Goal: Information Seeking & Learning: Understand process/instructions

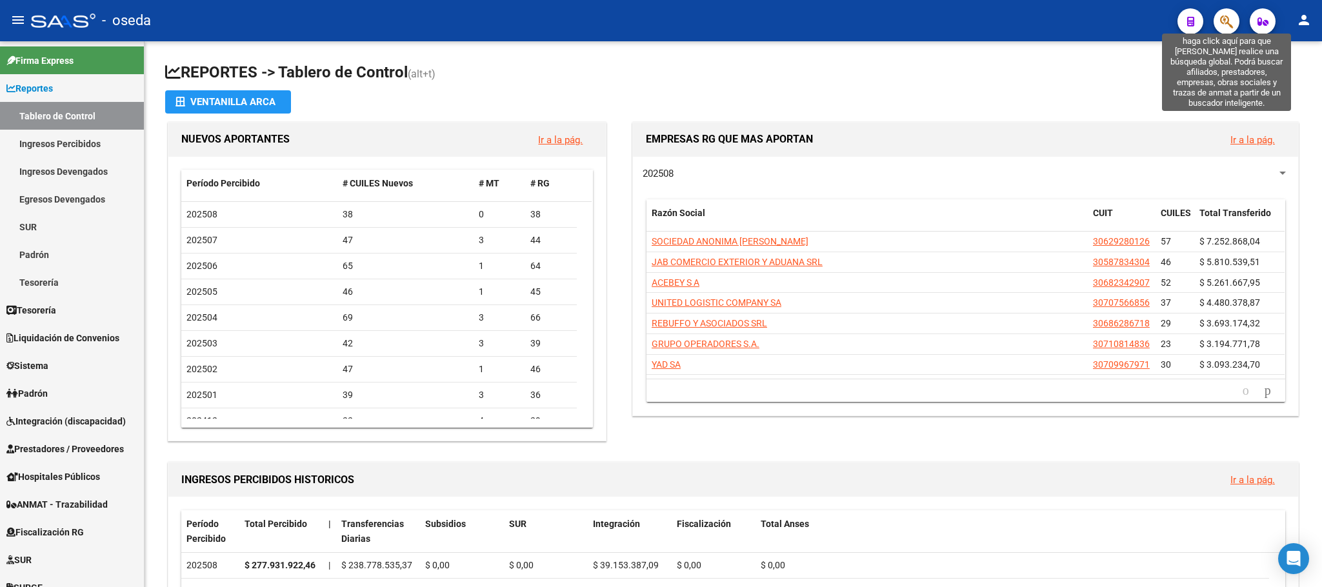
click at [1223, 25] on icon "button" at bounding box center [1226, 21] width 13 height 15
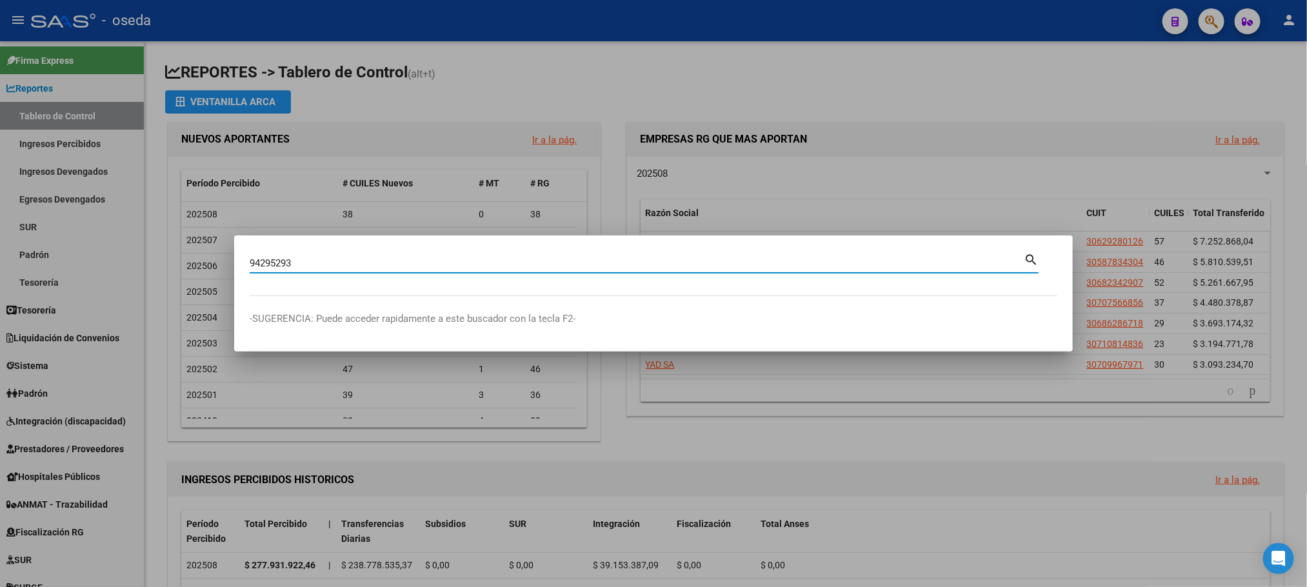
type input "94295293"
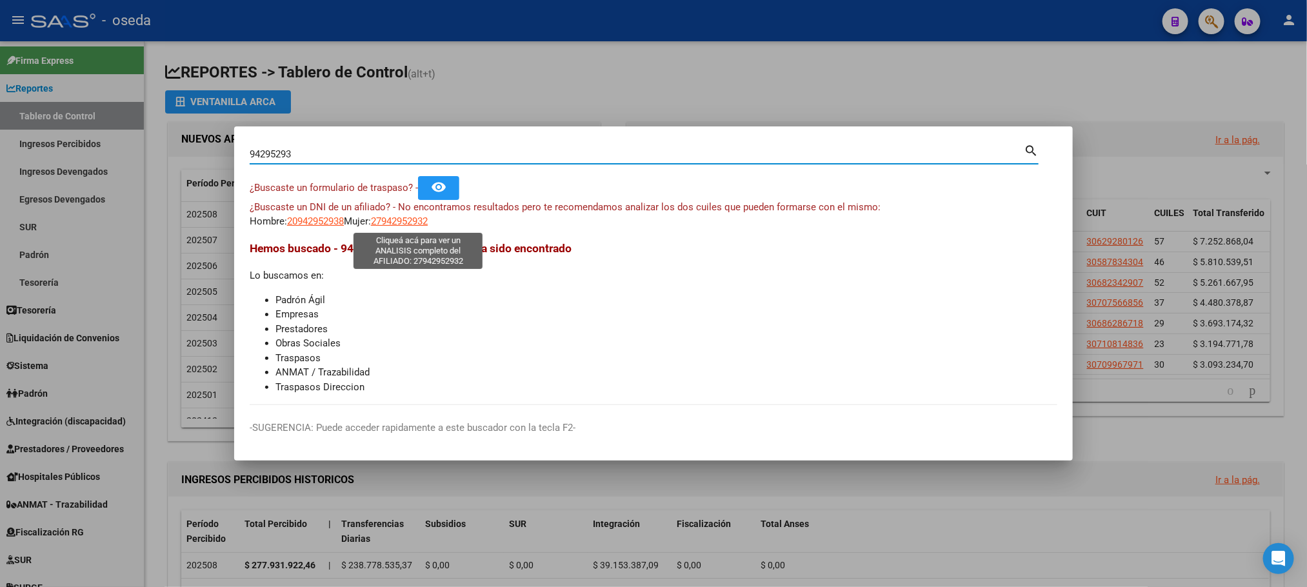
click at [413, 225] on span "27942952932" at bounding box center [399, 221] width 57 height 12
type textarea "27942952932"
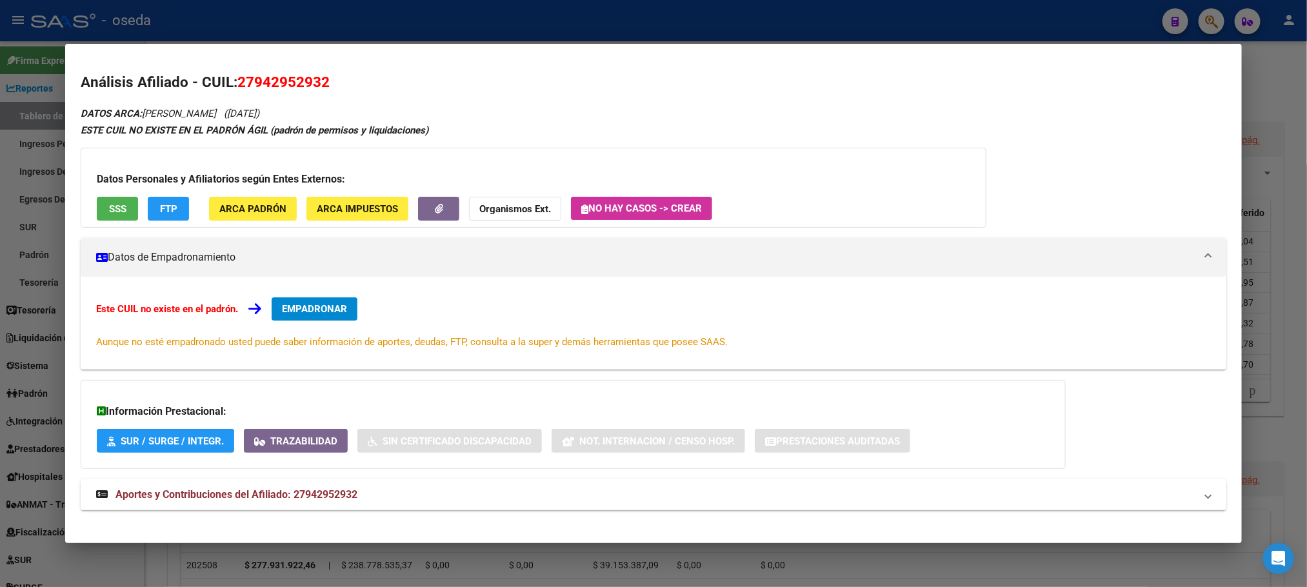
click at [186, 500] on span "Aportes y Contribuciones del Afiliado: 27942952932" at bounding box center [236, 494] width 242 height 12
drag, startPoint x: 250, startPoint y: 80, endPoint x: 320, endPoint y: 85, distance: 69.9
click at [320, 85] on span "27942952932" at bounding box center [283, 82] width 92 height 17
click at [327, 87] on h2 "Análisis Afiliado - CUIL: 27942952932" at bounding box center [653, 83] width 1145 height 22
click at [272, 206] on span "ARCA Padrón" at bounding box center [252, 209] width 67 height 12
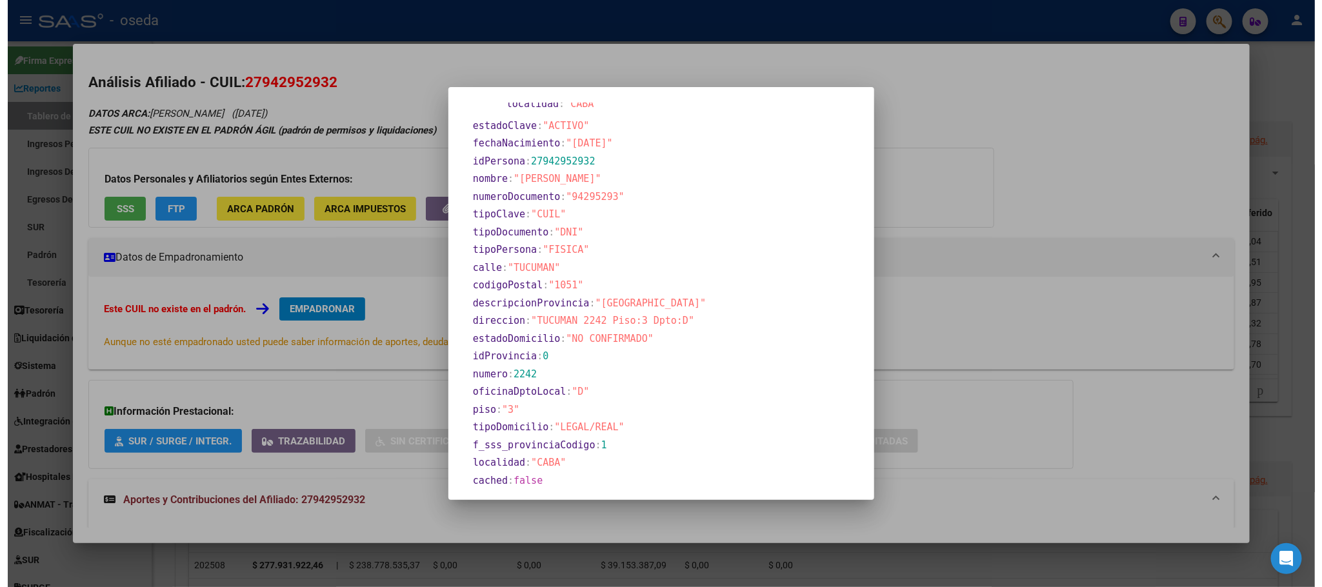
scroll to position [304, 0]
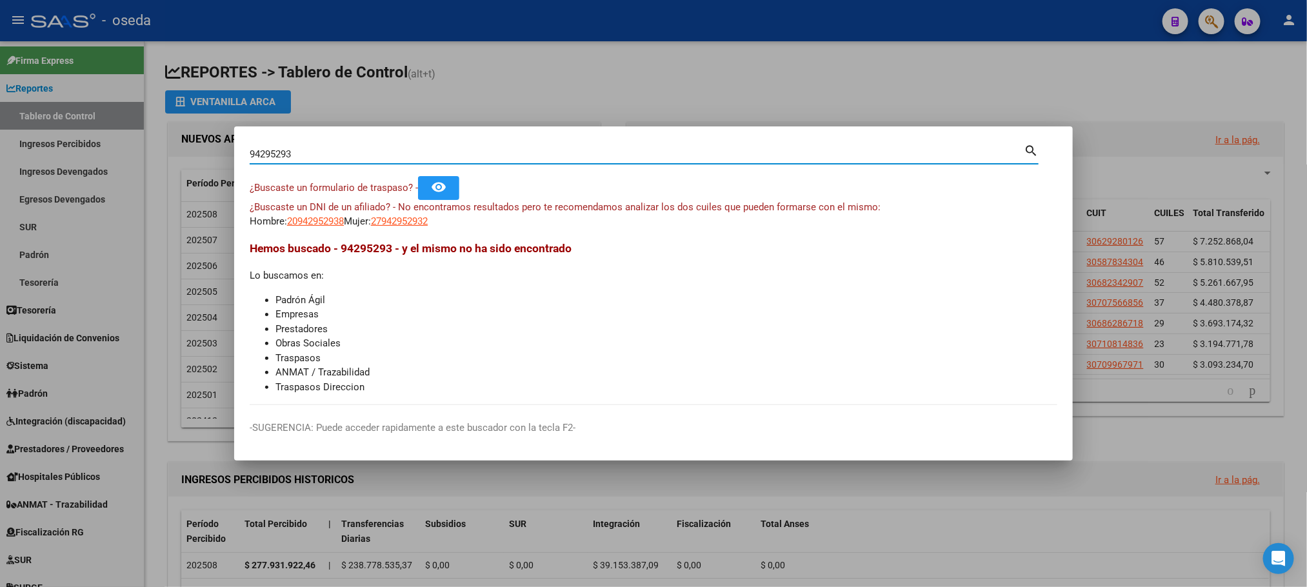
drag, startPoint x: 294, startPoint y: 157, endPoint x: 0, endPoint y: 151, distance: 294.2
click at [0, 151] on div "94295293 Buscar (apellido, dni, cuil, nro traspaso, cuit, obra social) search ¿…" at bounding box center [653, 293] width 1307 height 587
type input "27533271"
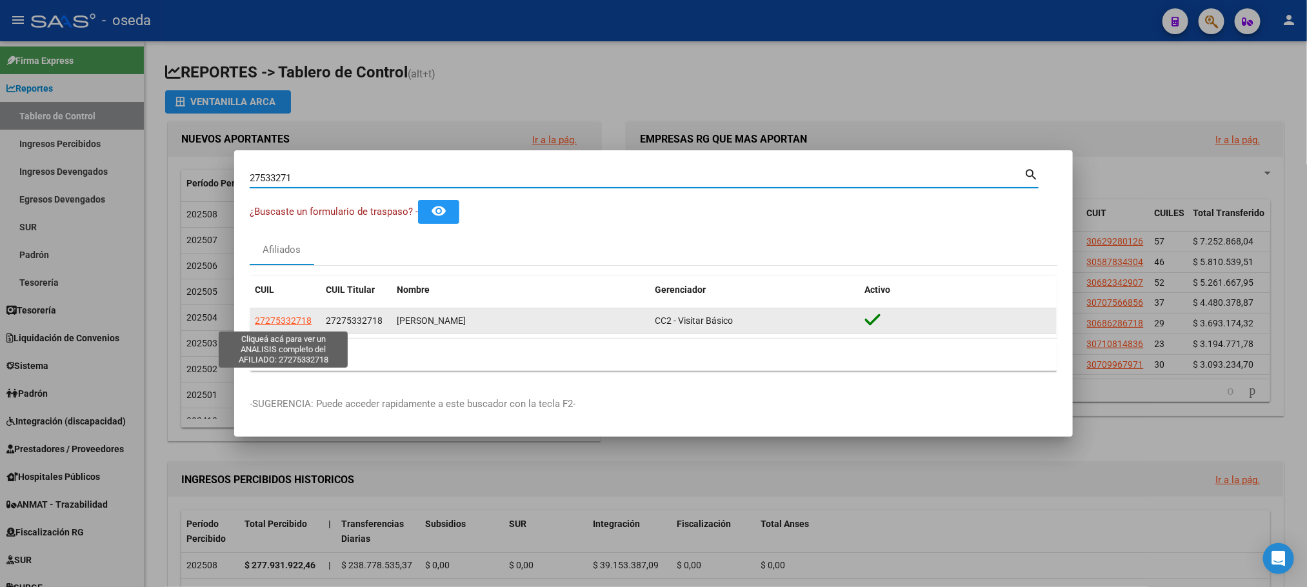
click at [301, 325] on span "27275332718" at bounding box center [283, 320] width 57 height 10
type textarea "27275332718"
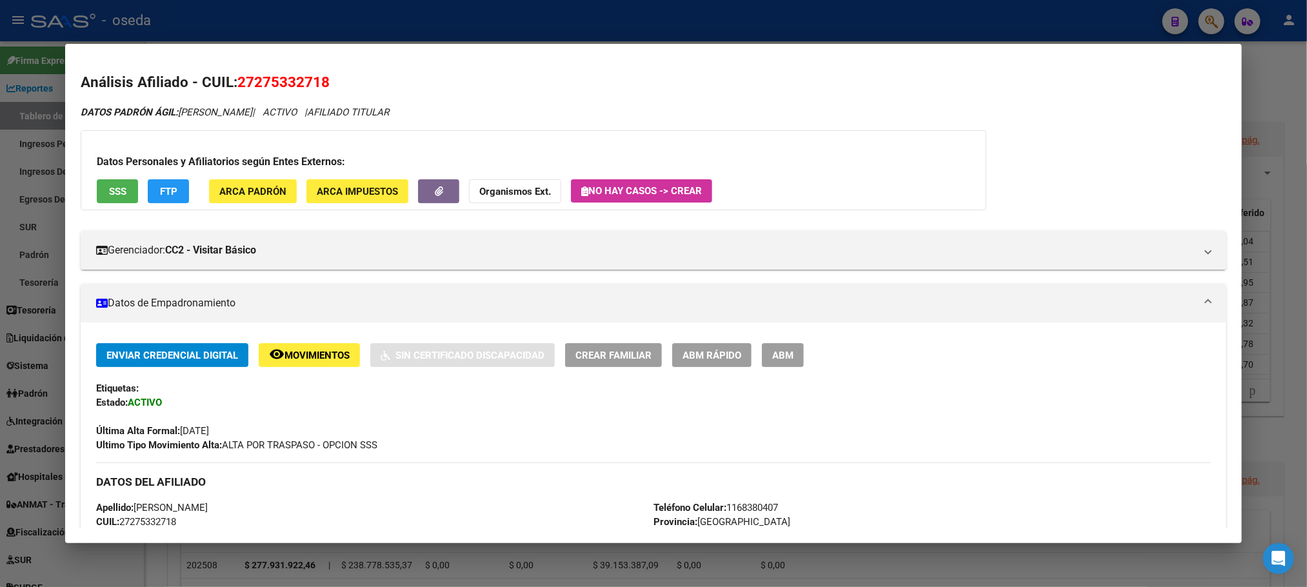
drag, startPoint x: 246, startPoint y: 83, endPoint x: 312, endPoint y: 81, distance: 65.8
click at [315, 80] on span "27275332718" at bounding box center [283, 82] width 92 height 17
copy span "27533271"
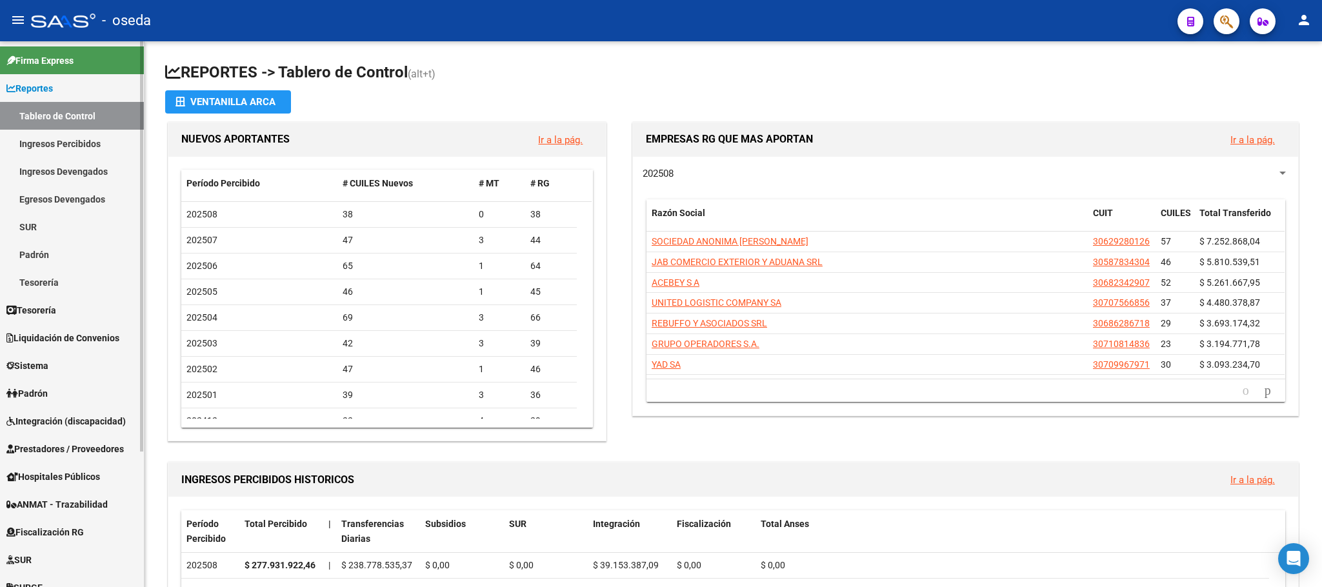
click at [99, 452] on span "Prestadores / Proveedores" at bounding box center [64, 449] width 117 height 14
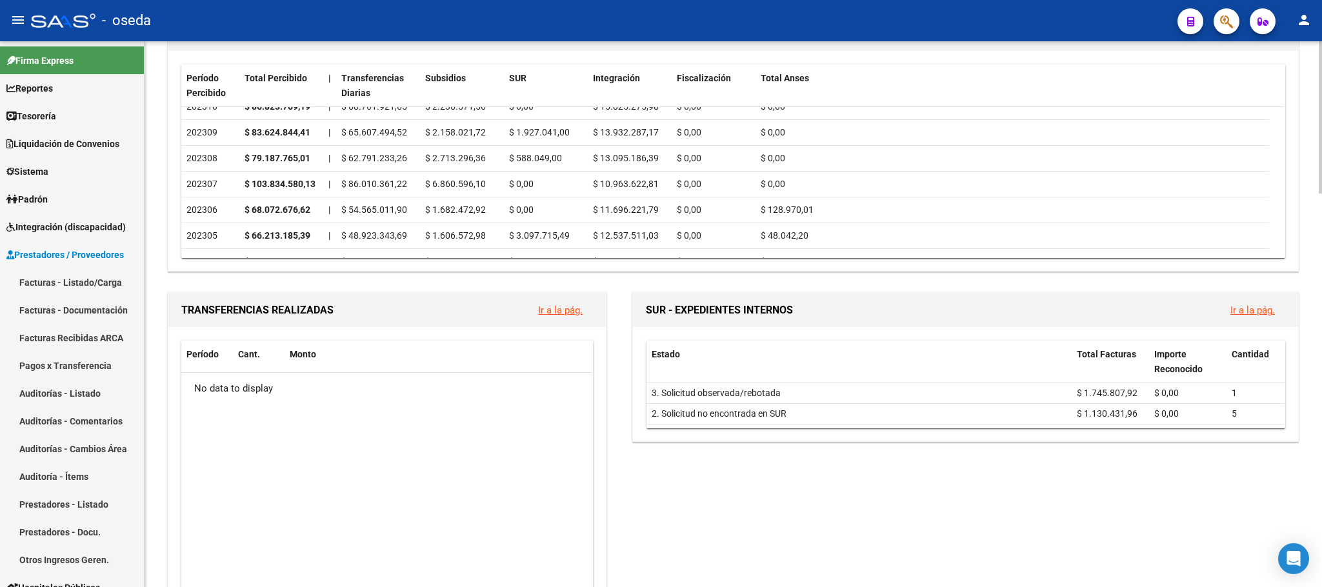
scroll to position [581, 0]
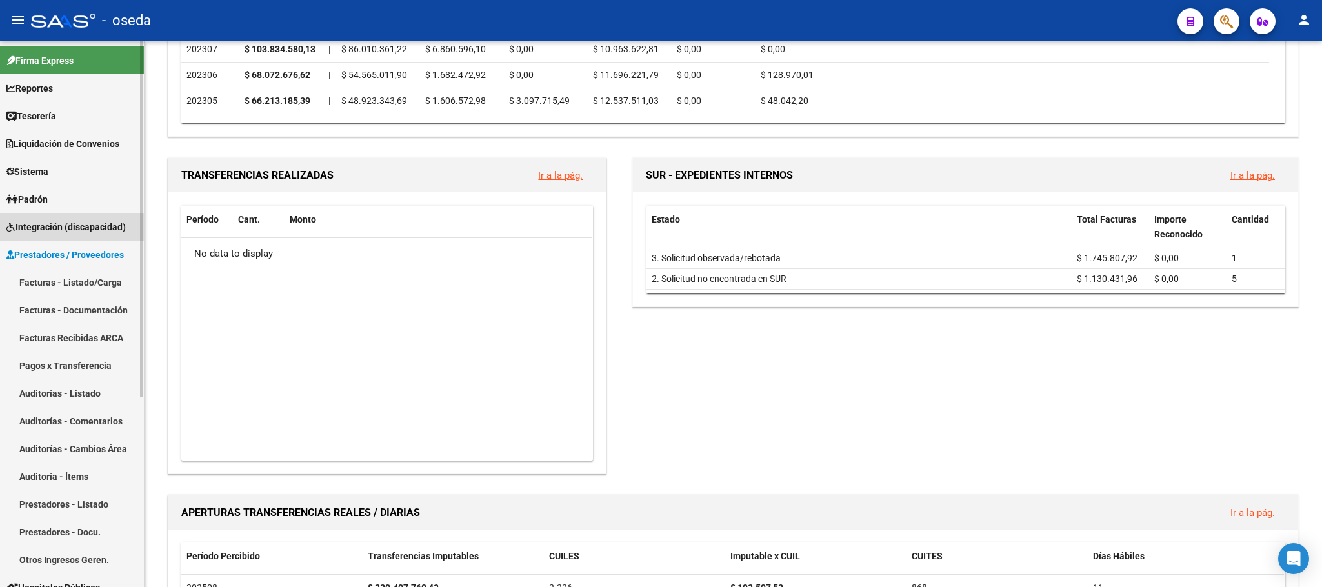
click at [60, 239] on link "Integración (discapacidad)" at bounding box center [72, 227] width 144 height 28
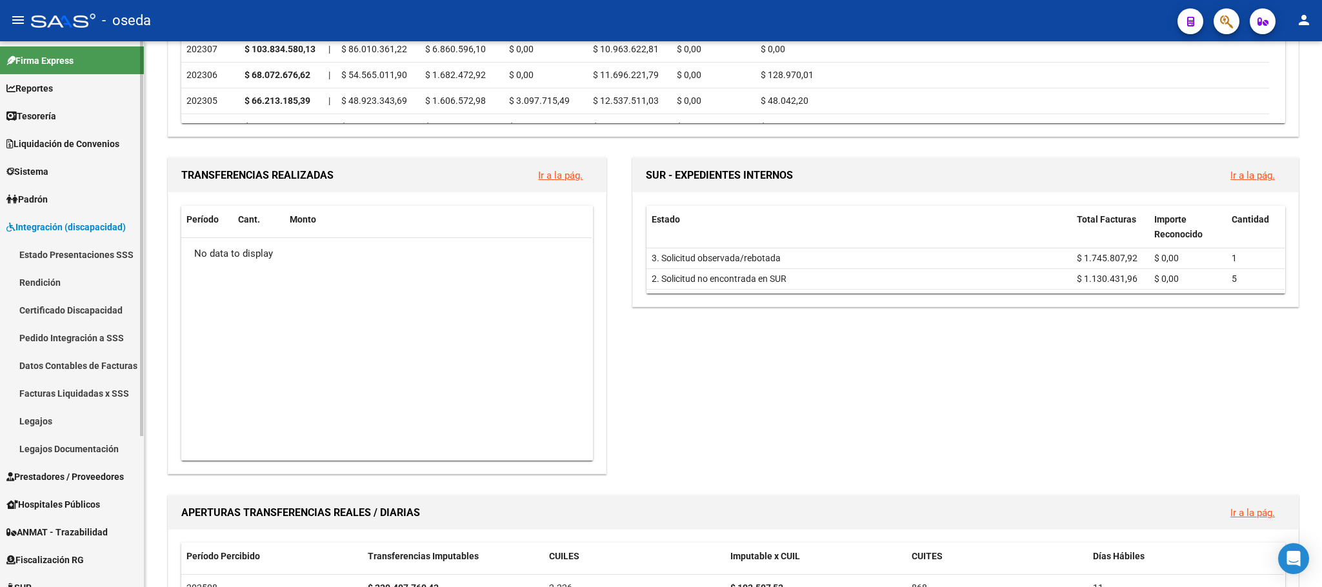
click at [64, 248] on link "Estado Presentaciones SSS" at bounding box center [72, 255] width 144 height 28
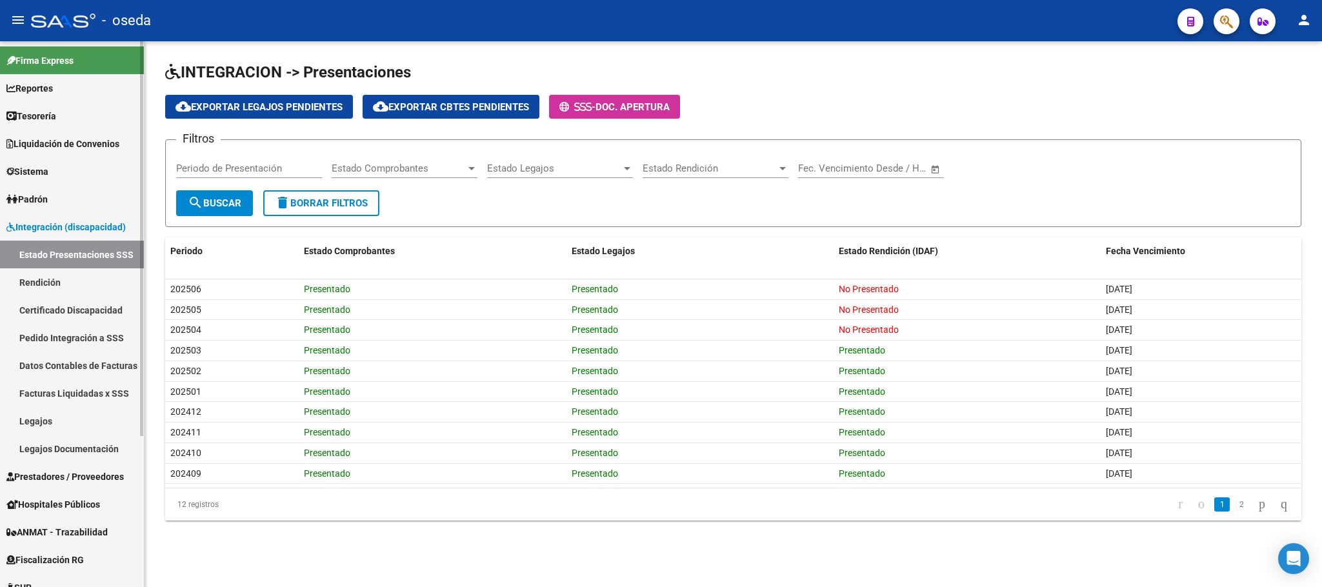
click at [85, 147] on span "Liquidación de Convenios" at bounding box center [62, 144] width 113 height 14
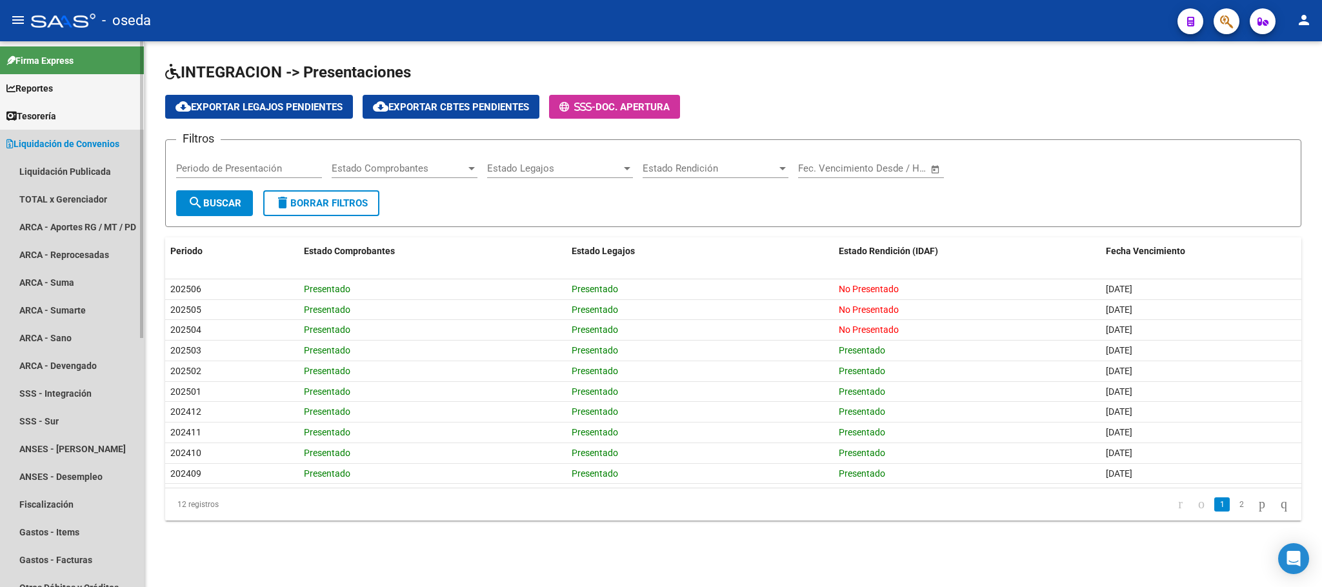
click at [85, 147] on span "Liquidación de Convenios" at bounding box center [62, 144] width 113 height 14
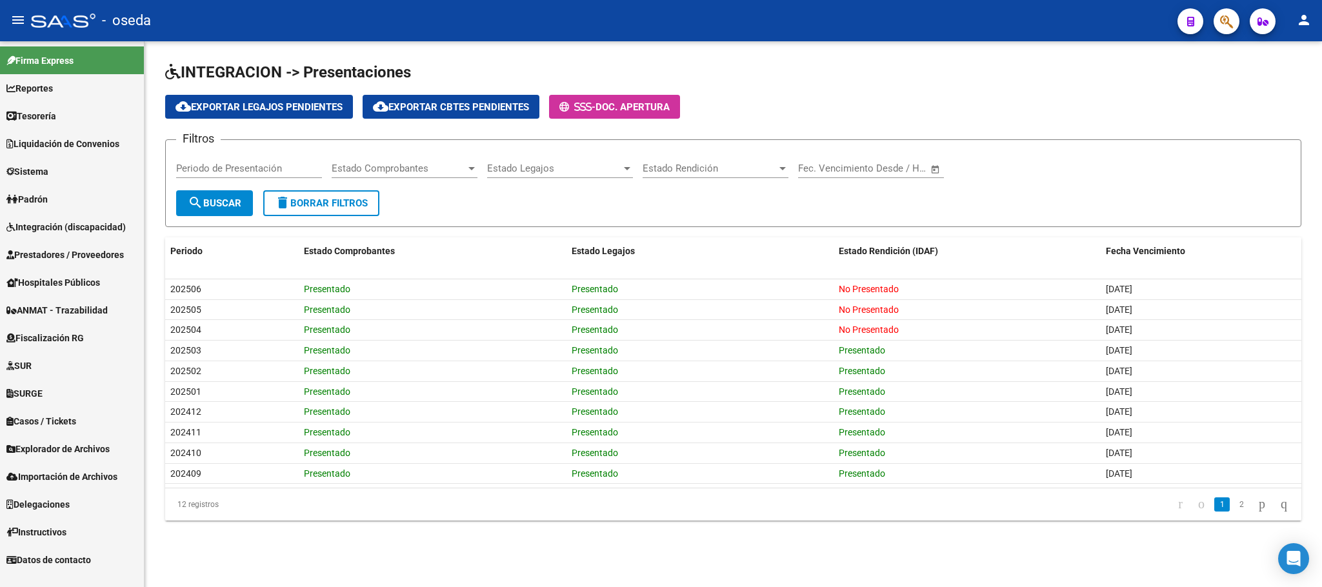
click at [85, 147] on span "Liquidación de Convenios" at bounding box center [62, 144] width 113 height 14
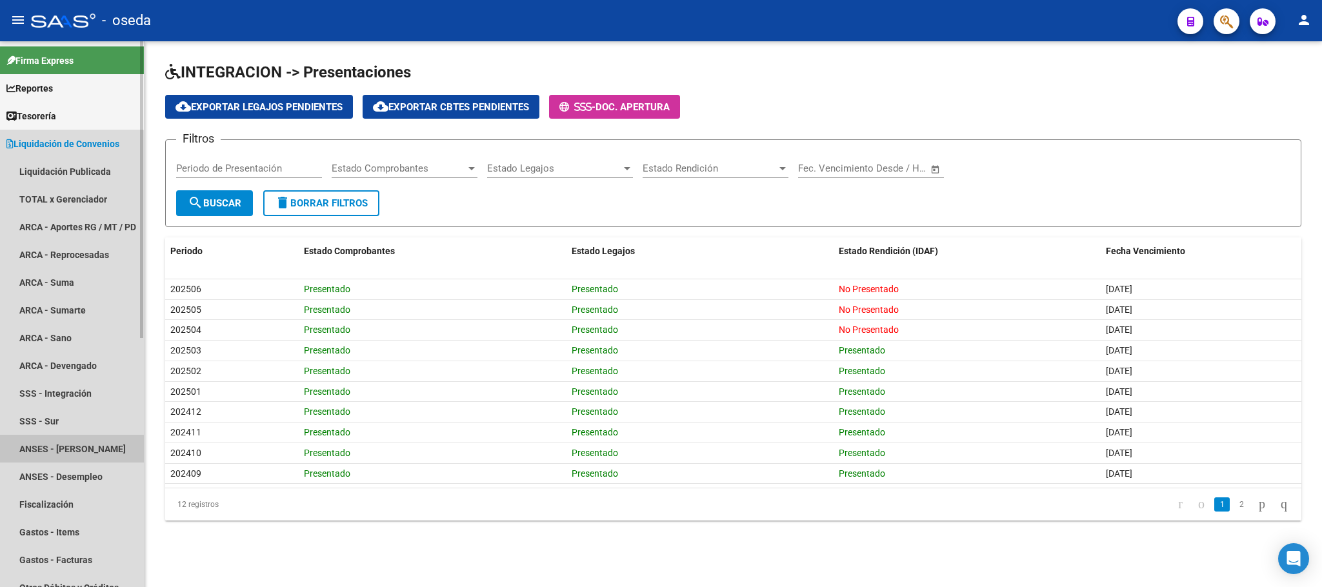
click at [58, 450] on link "ANSES - [PERSON_NAME]" at bounding box center [72, 449] width 144 height 28
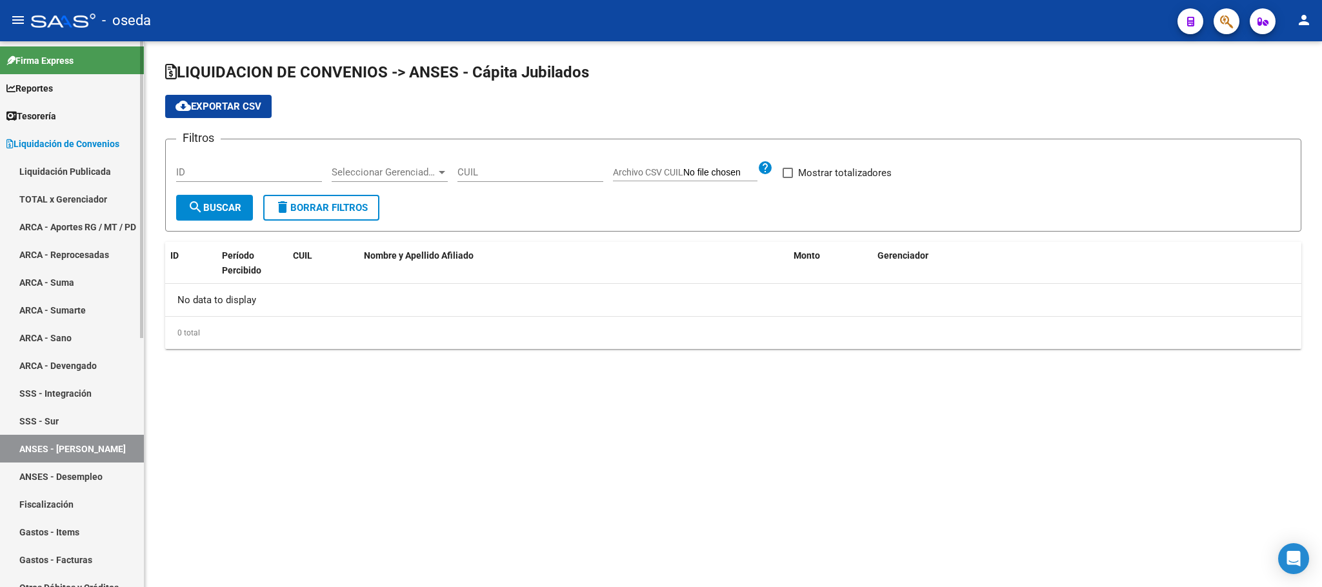
checkbox input "true"
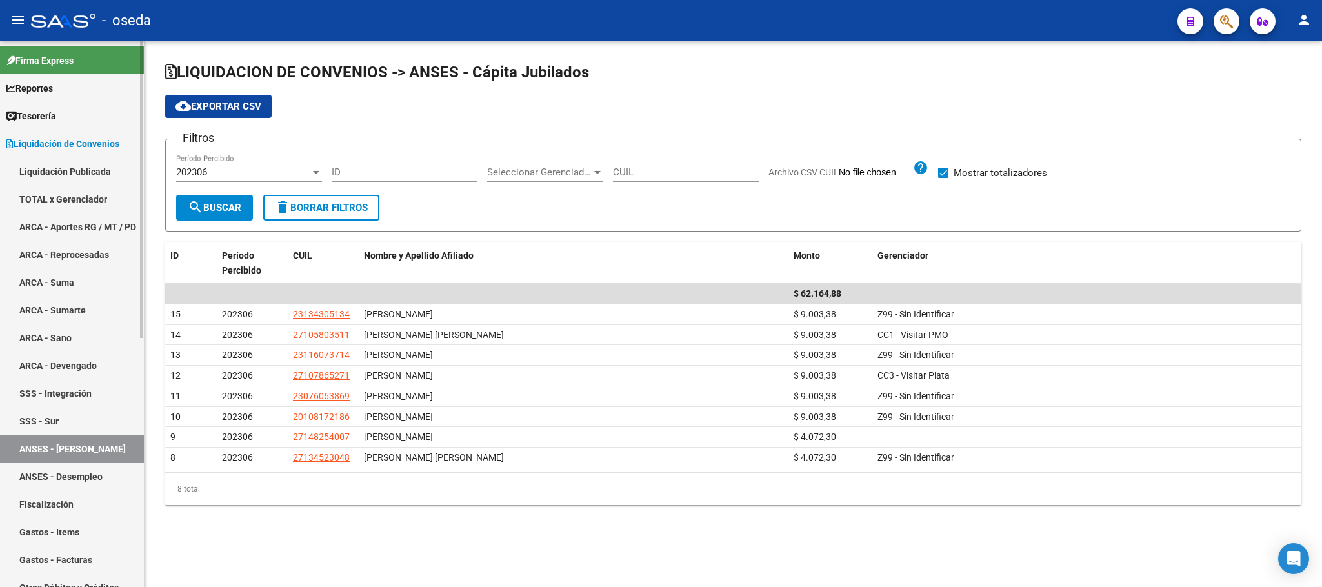
click at [30, 477] on link "ANSES - Desempleo" at bounding box center [72, 477] width 144 height 28
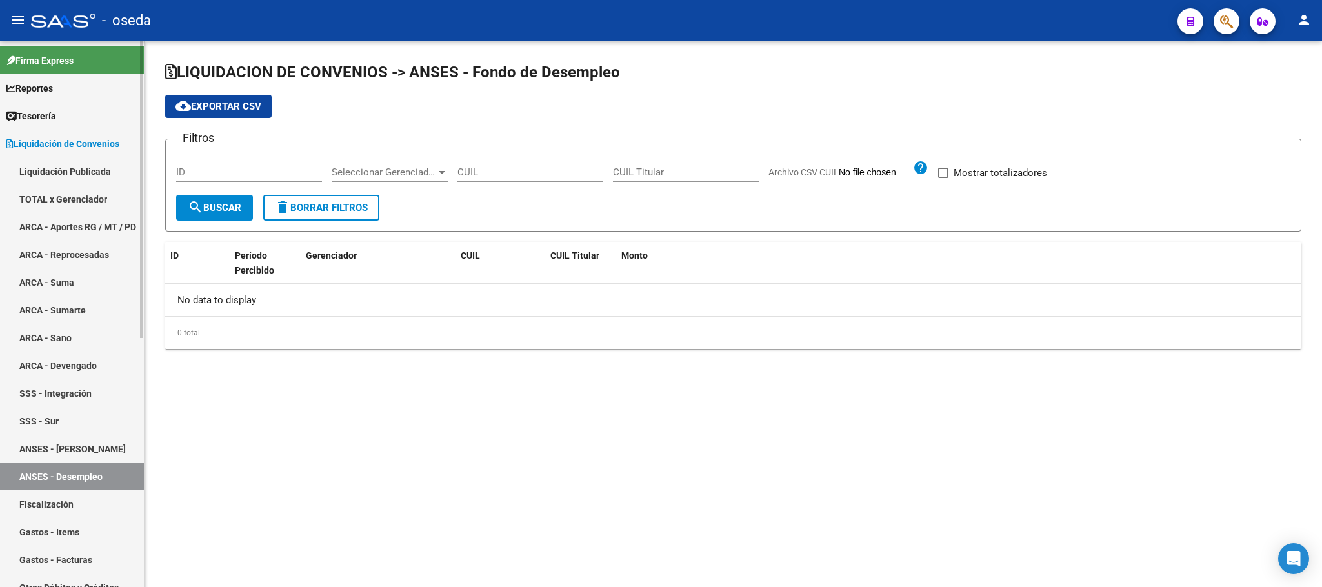
checkbox input "true"
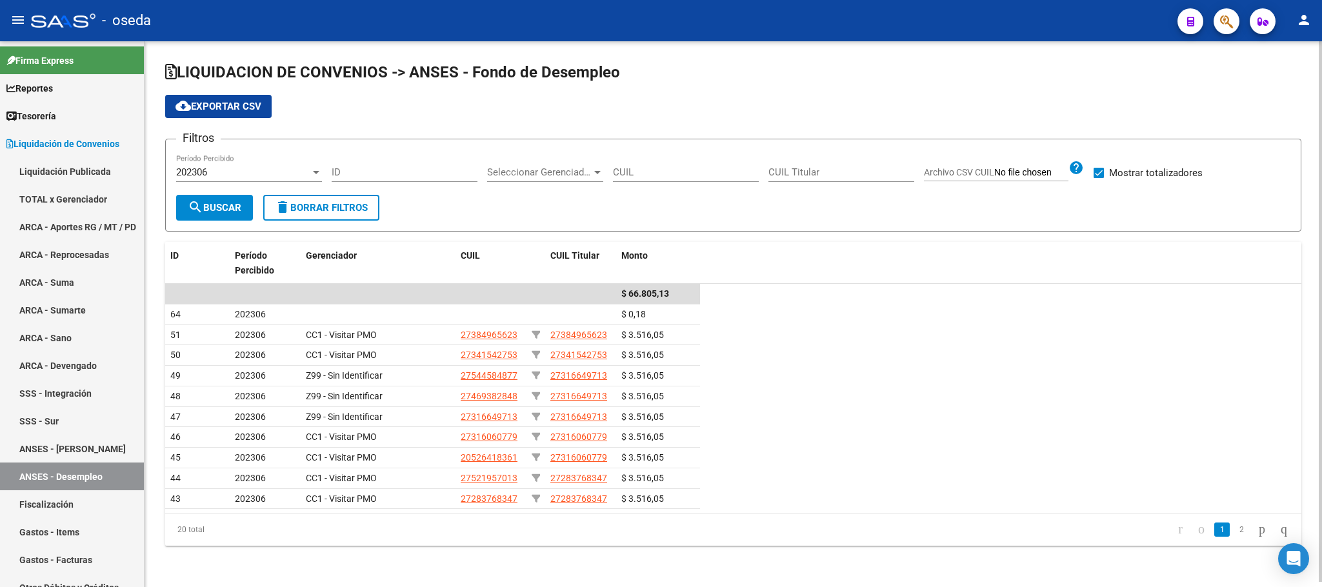
scroll to position [5, 0]
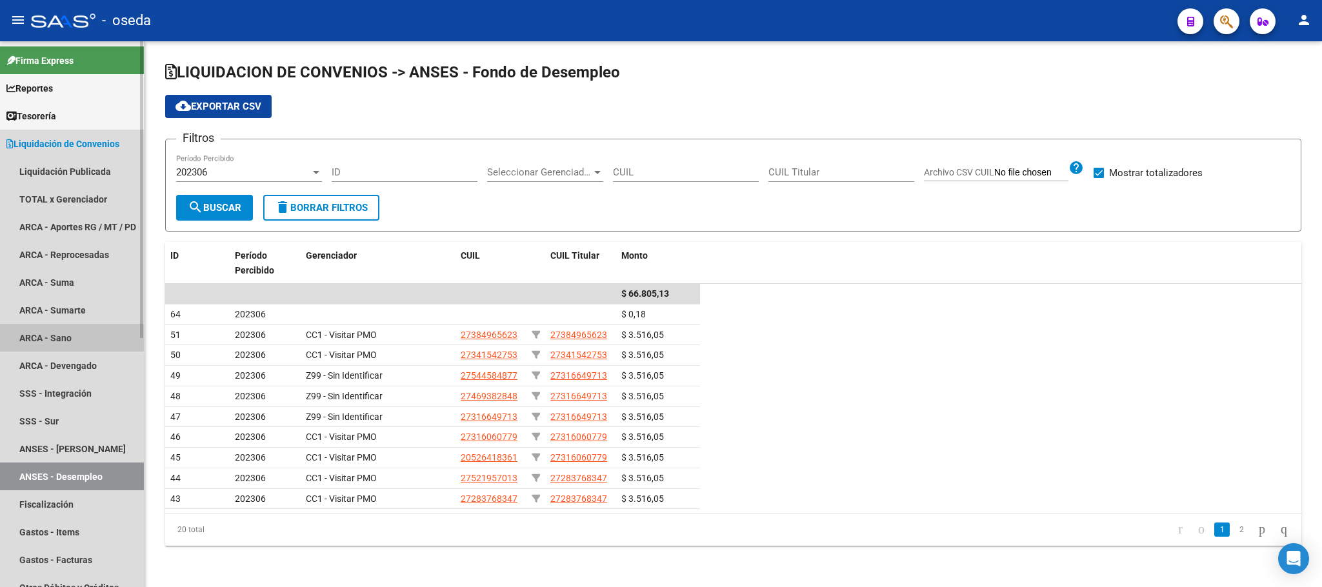
click at [26, 339] on link "ARCA - Sano" at bounding box center [72, 338] width 144 height 28
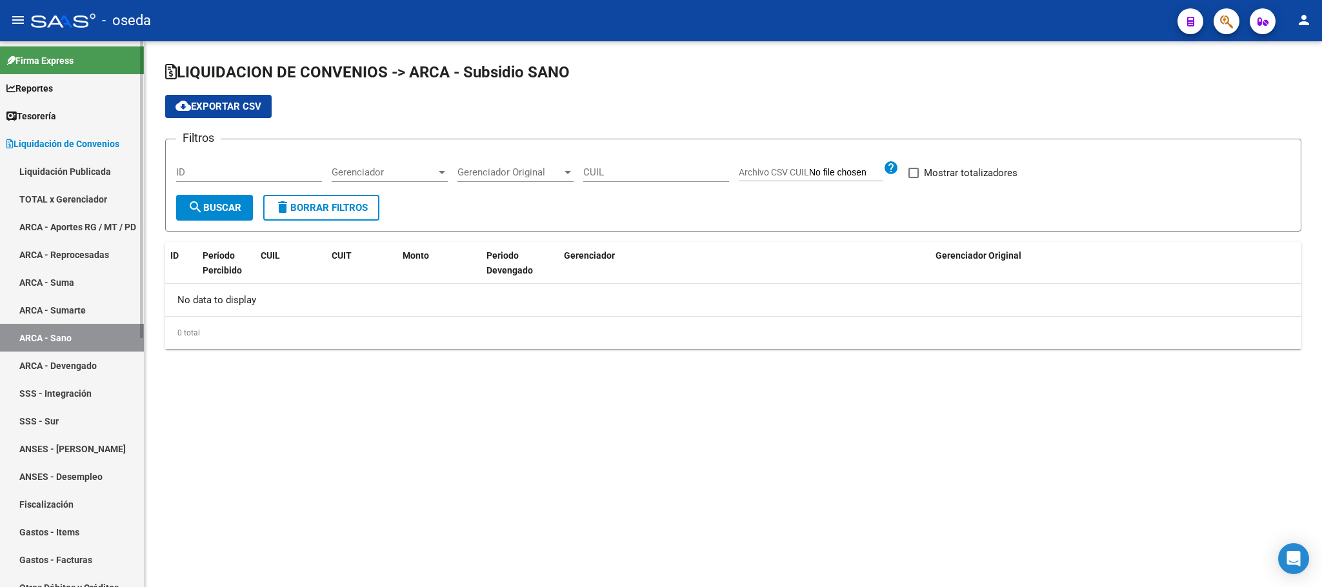
checkbox input "true"
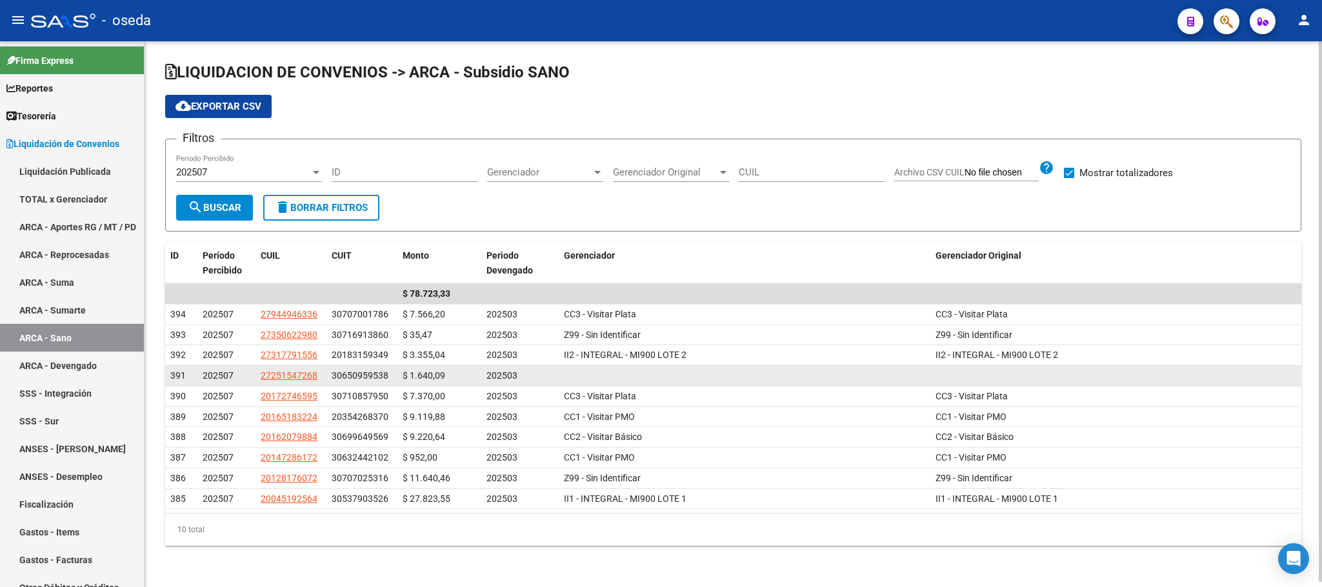
scroll to position [5, 0]
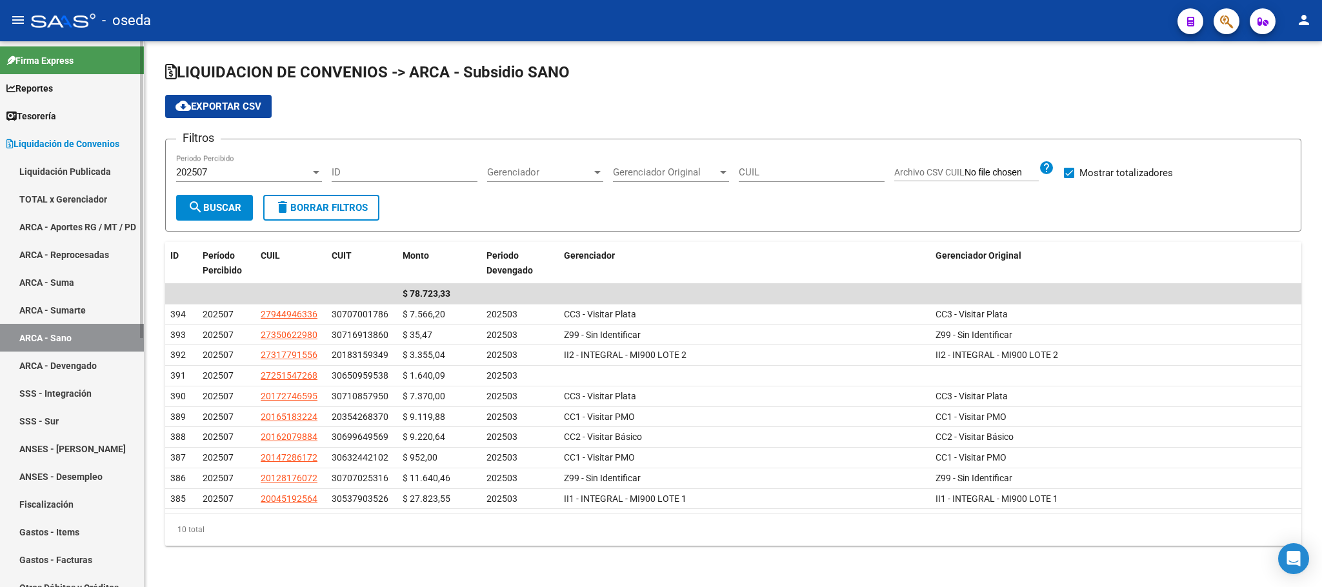
click at [66, 289] on link "ARCA - Suma" at bounding box center [72, 282] width 144 height 28
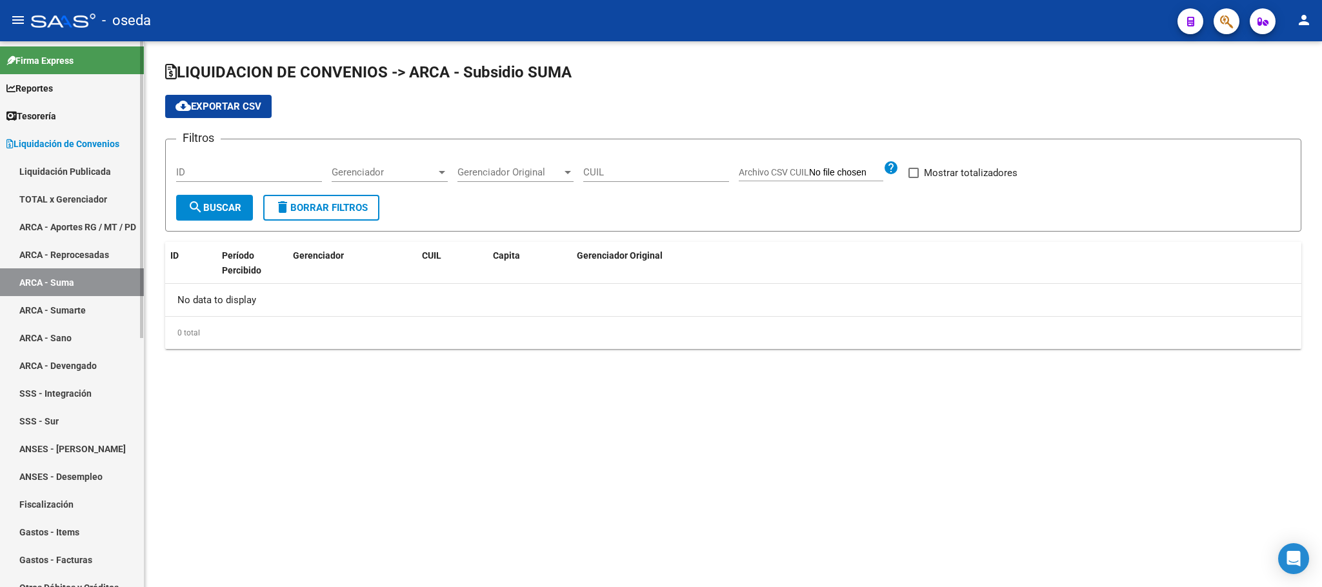
checkbox input "true"
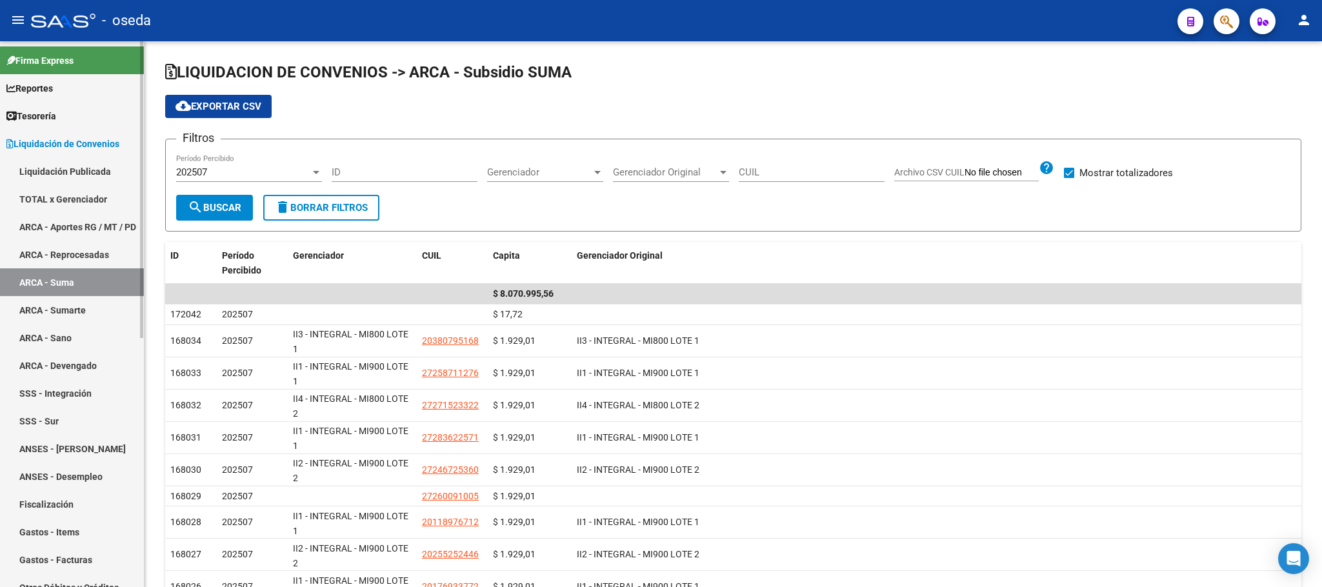
click at [72, 306] on link "ARCA - Sumarte" at bounding box center [72, 310] width 144 height 28
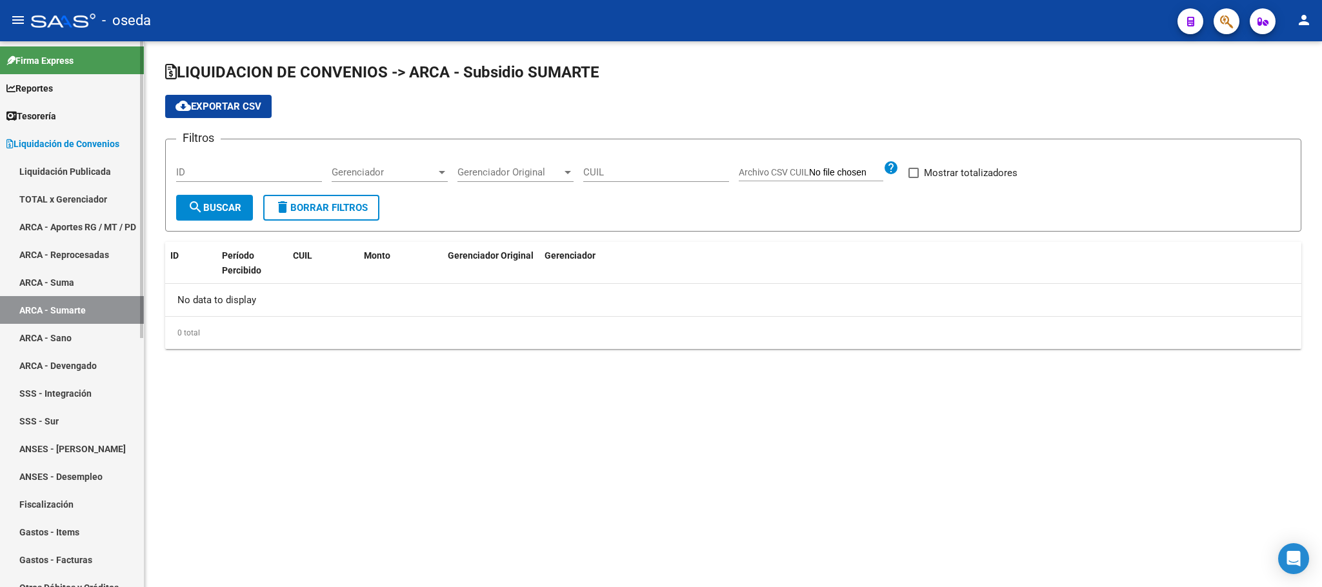
checkbox input "true"
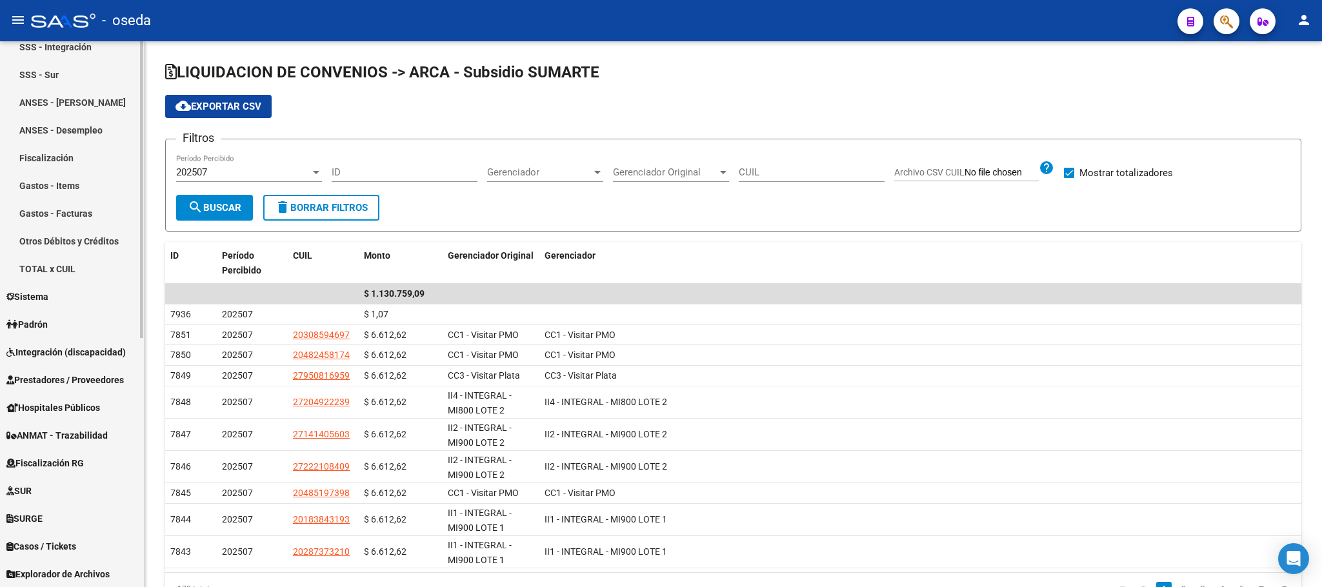
scroll to position [387, 0]
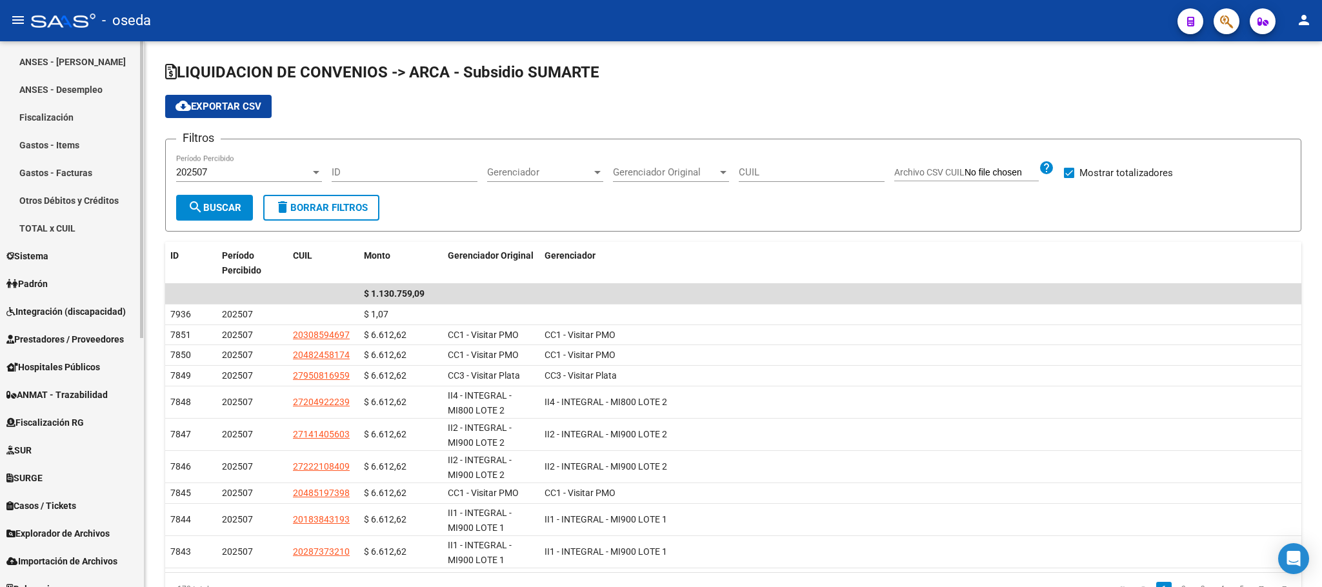
click at [77, 268] on link "Sistema" at bounding box center [72, 256] width 144 height 28
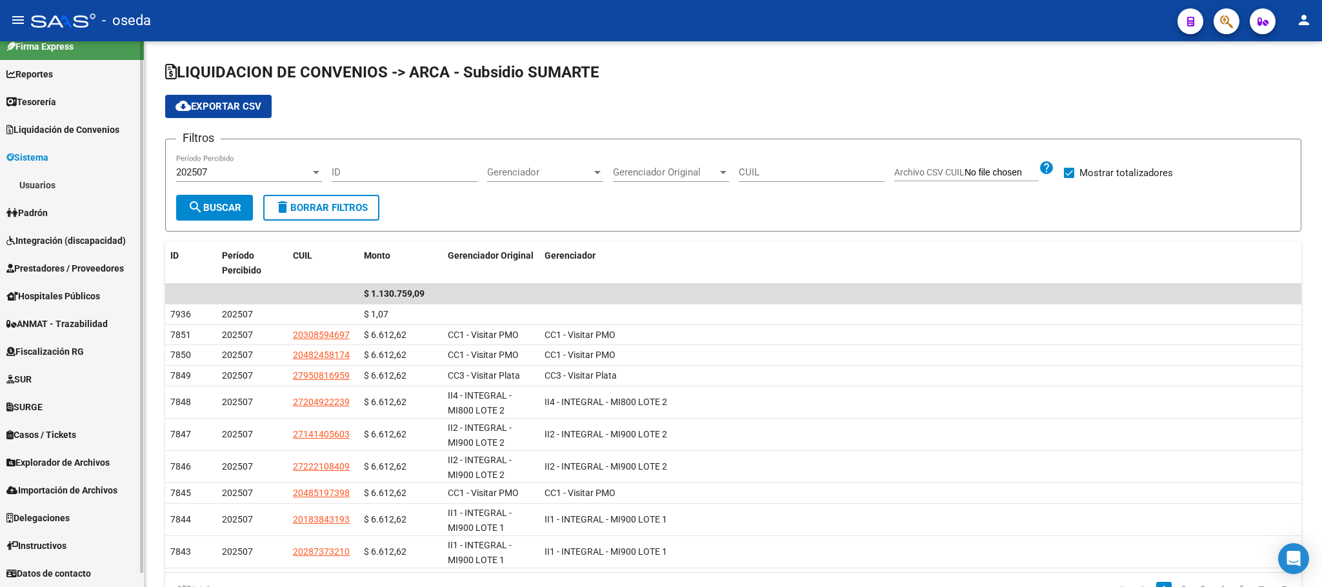
scroll to position [14, 0]
click at [83, 209] on link "Padrón" at bounding box center [72, 213] width 144 height 28
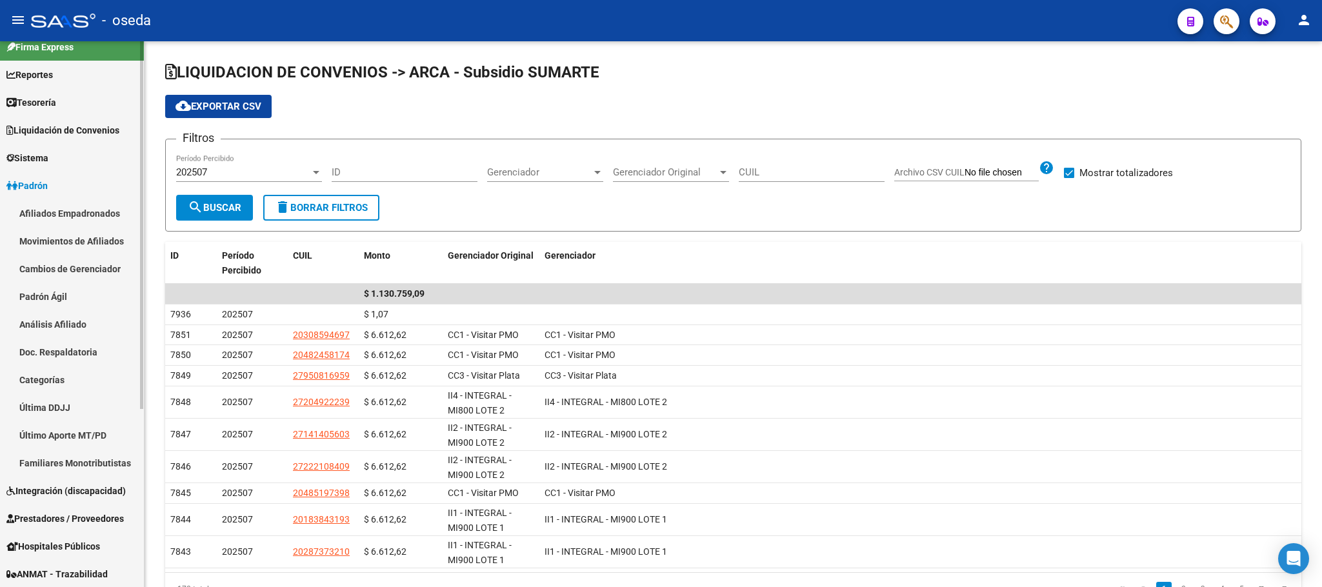
scroll to position [207, 0]
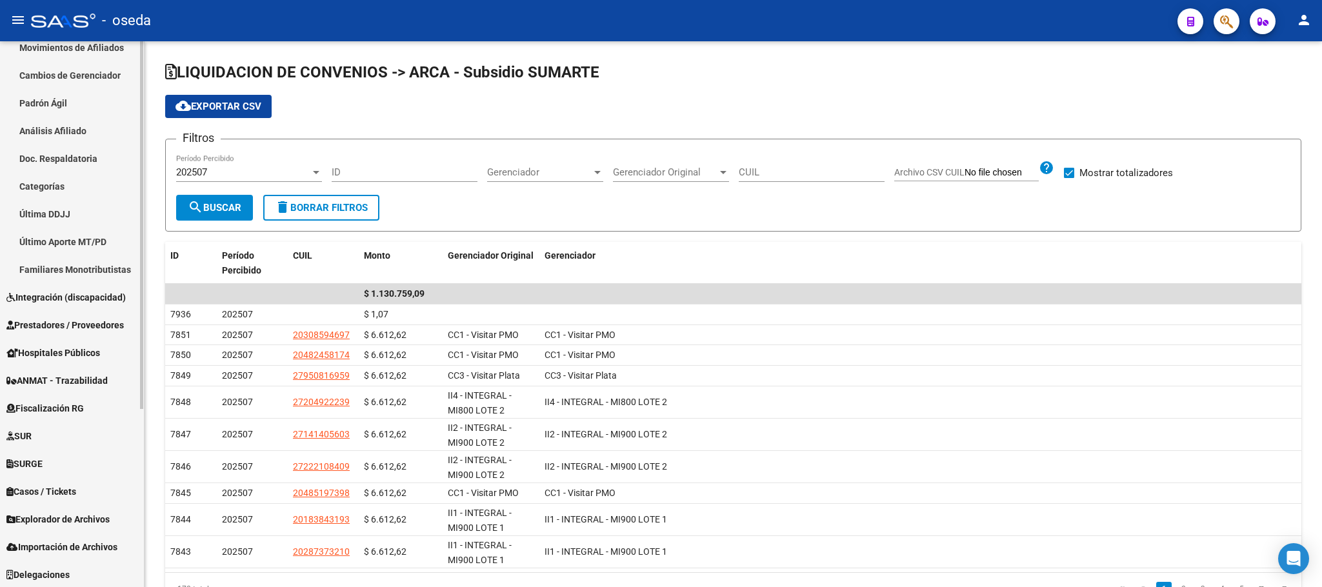
click at [88, 343] on link "Hospitales Públicos" at bounding box center [72, 353] width 144 height 28
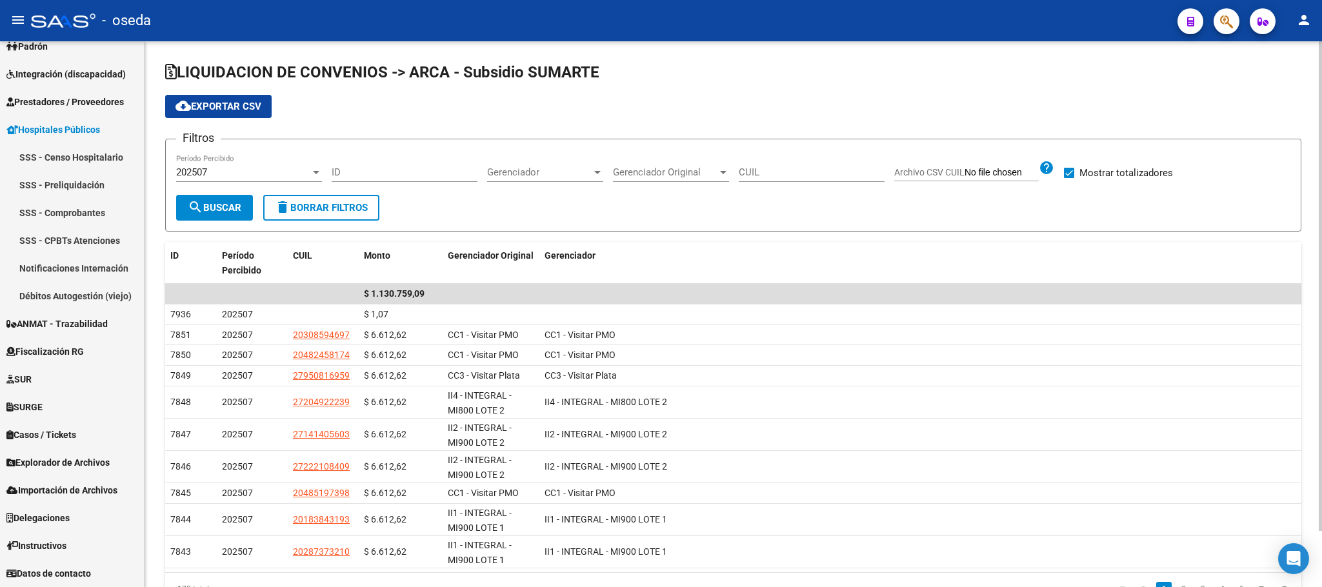
scroll to position [153, 0]
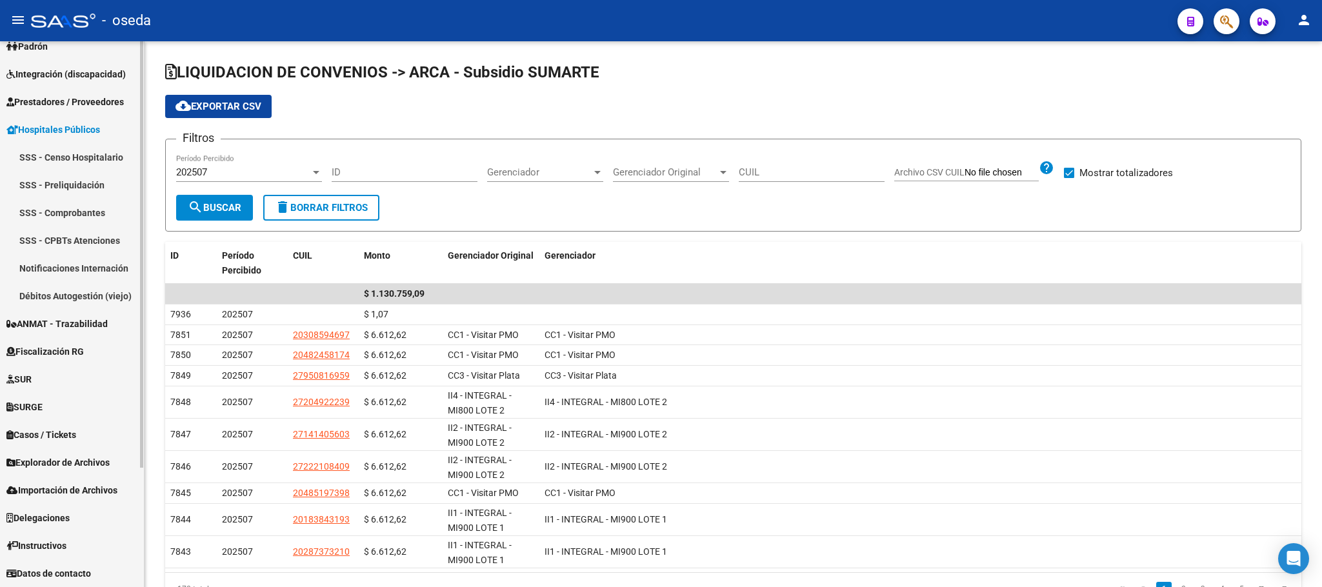
click at [106, 154] on link "SSS - Censo Hospitalario" at bounding box center [72, 157] width 144 height 28
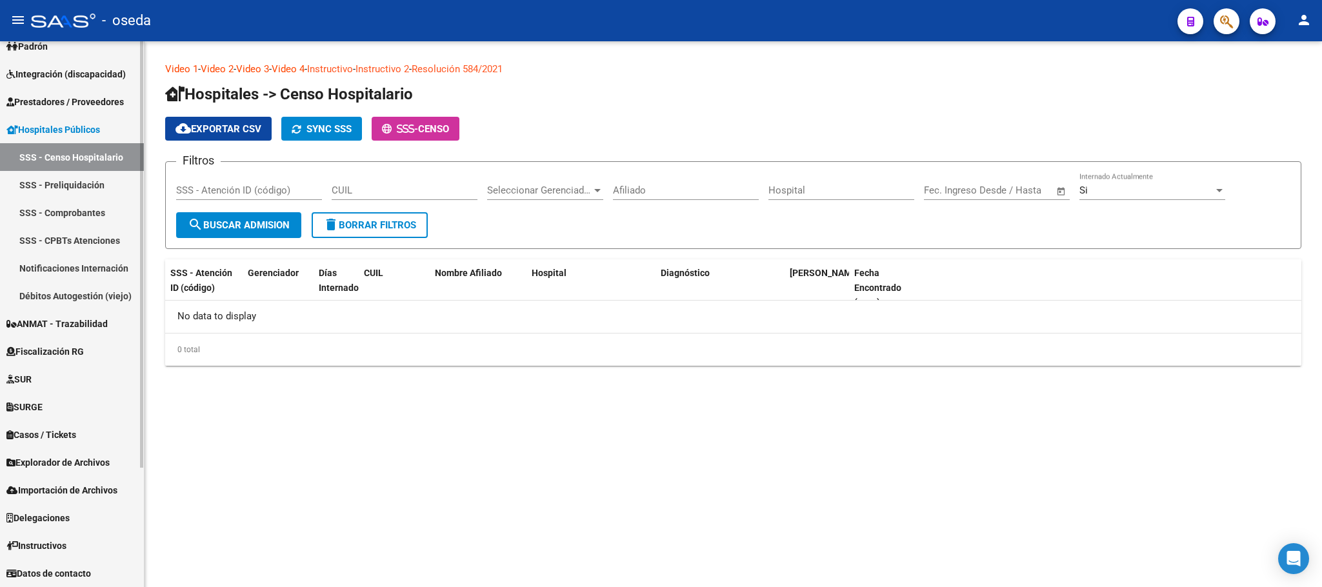
click at [41, 323] on span "ANMAT - Trazabilidad" at bounding box center [56, 324] width 101 height 14
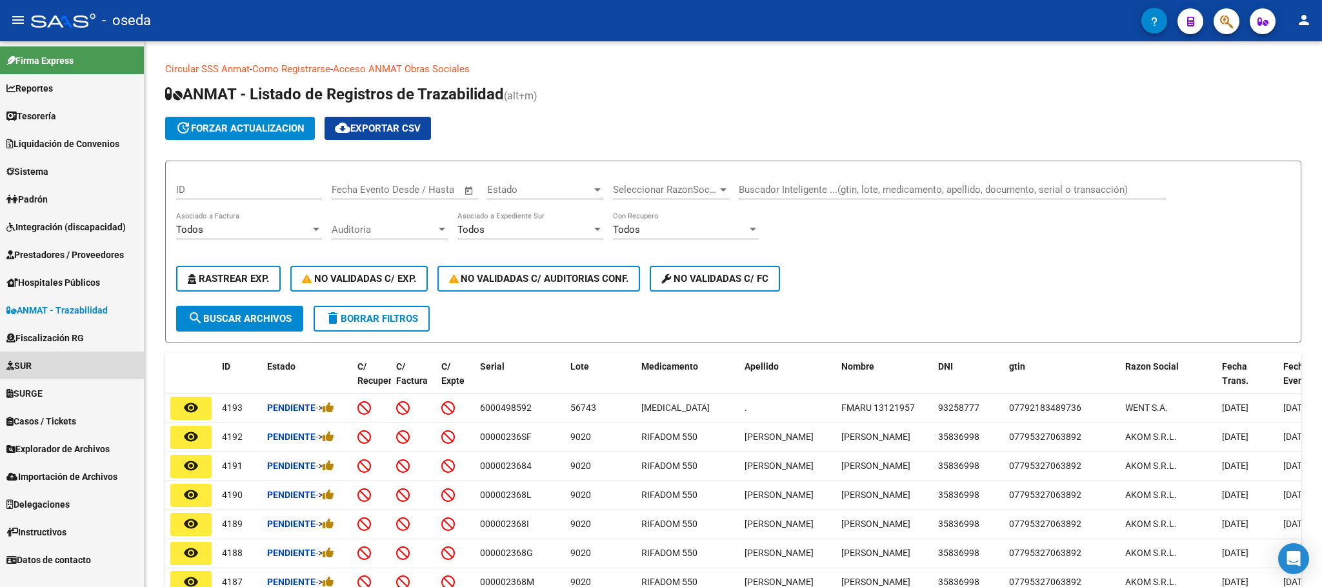
click at [79, 366] on link "SUR" at bounding box center [72, 366] width 144 height 28
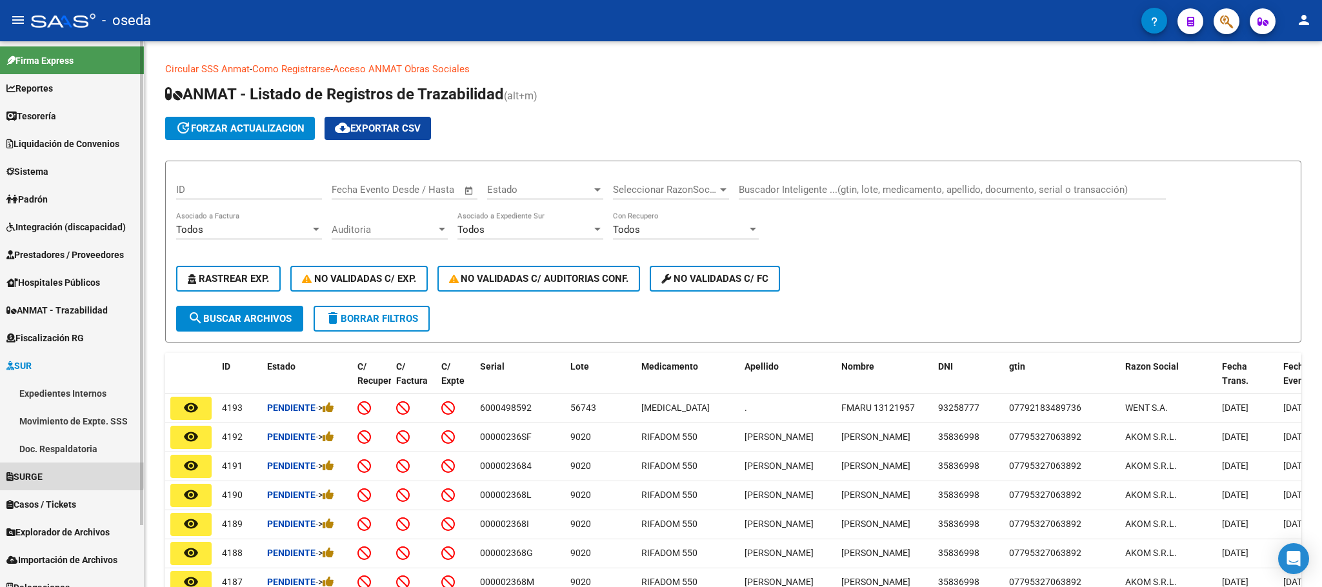
click at [47, 463] on link "SURGE" at bounding box center [72, 477] width 144 height 28
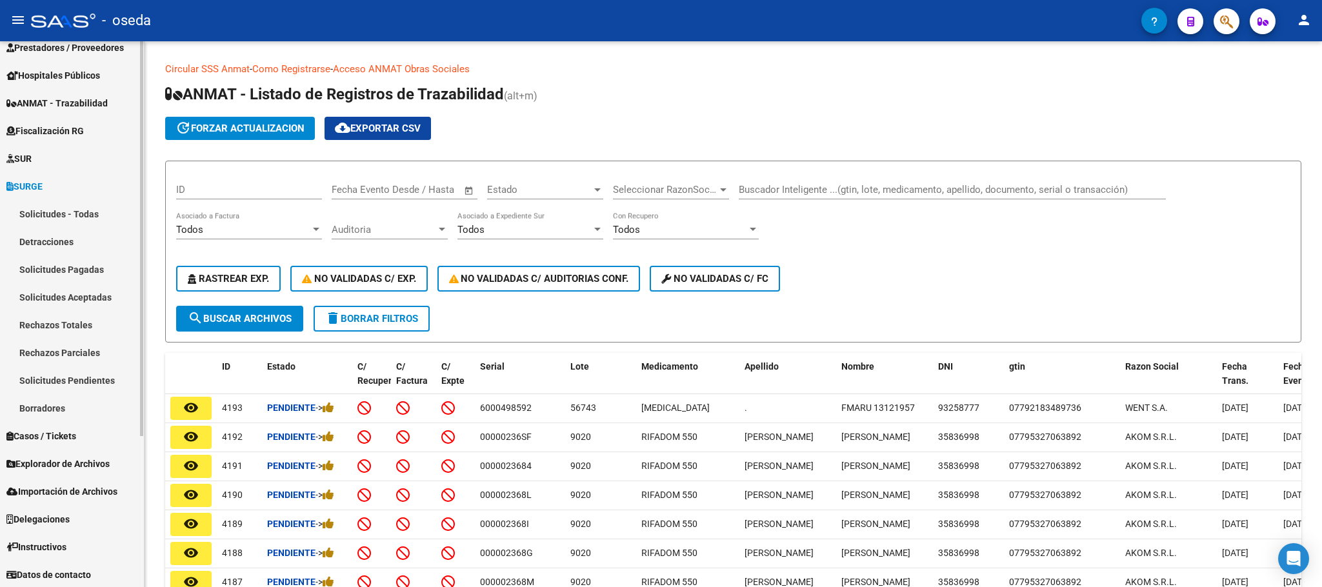
scroll to position [208, 0]
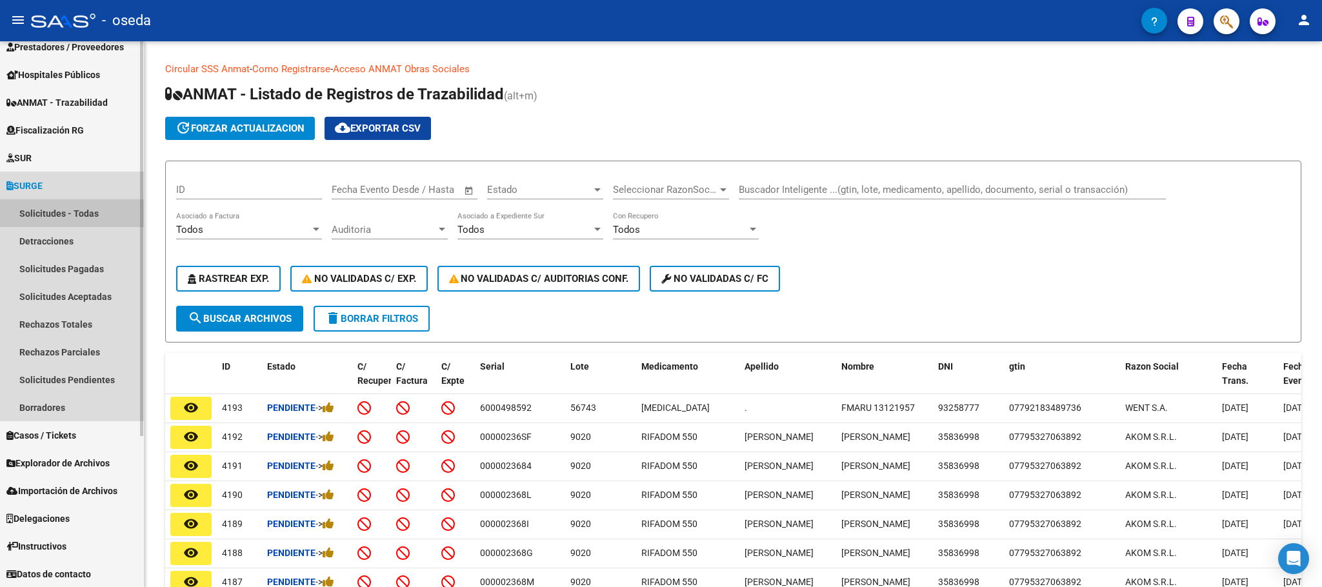
click at [70, 214] on link "Solicitudes - Todas" at bounding box center [72, 213] width 144 height 28
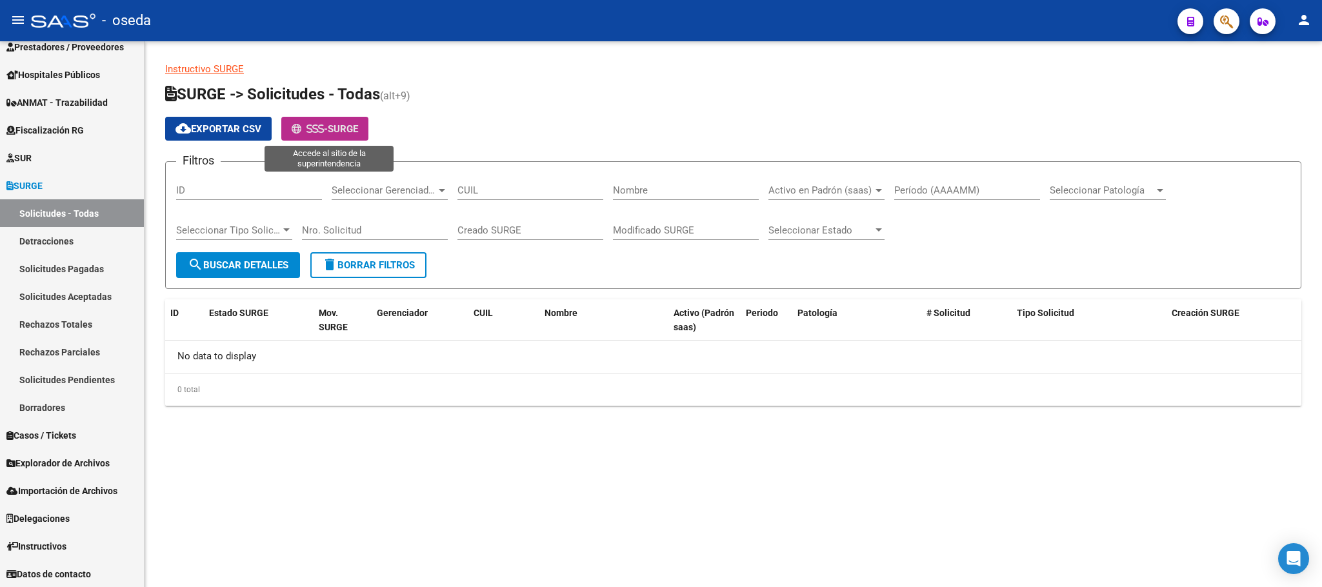
click at [310, 137] on button "- SURGE" at bounding box center [324, 129] width 87 height 24
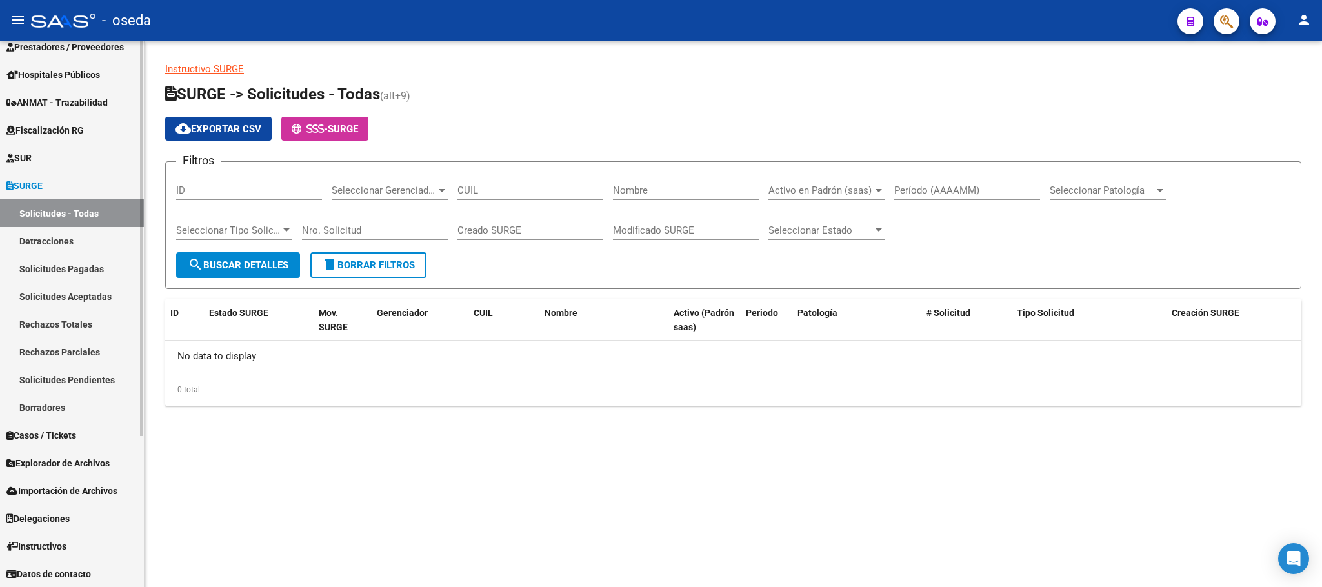
click at [68, 236] on link "Detracciones" at bounding box center [72, 241] width 144 height 28
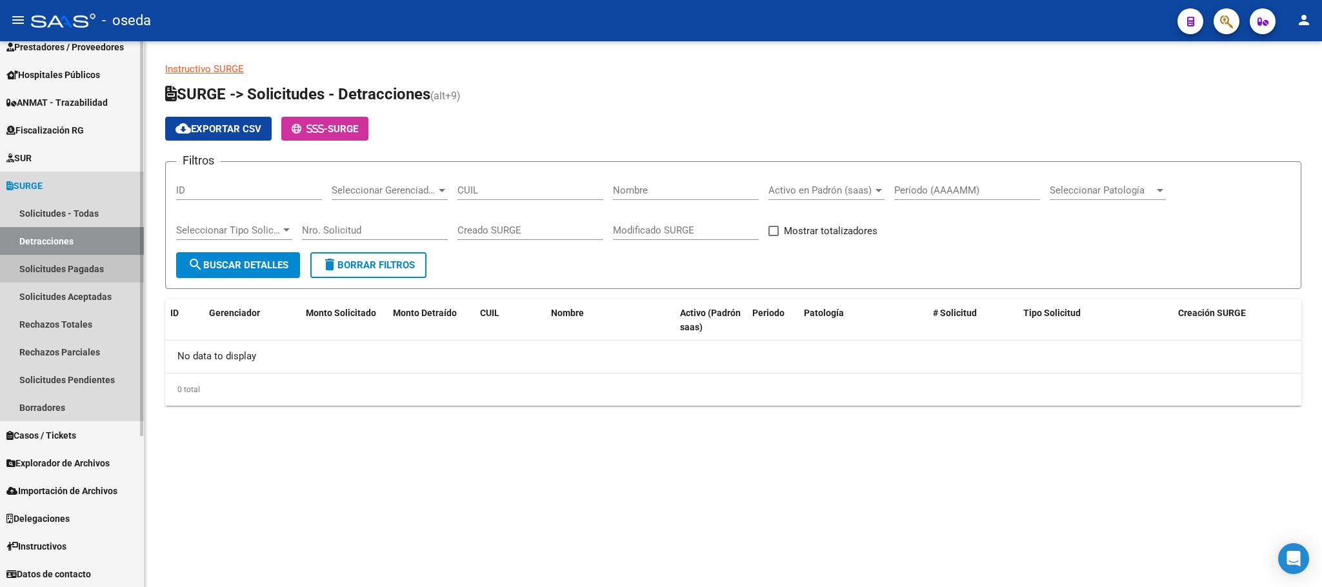
click at [80, 272] on link "Solicitudes Pagadas" at bounding box center [72, 269] width 144 height 28
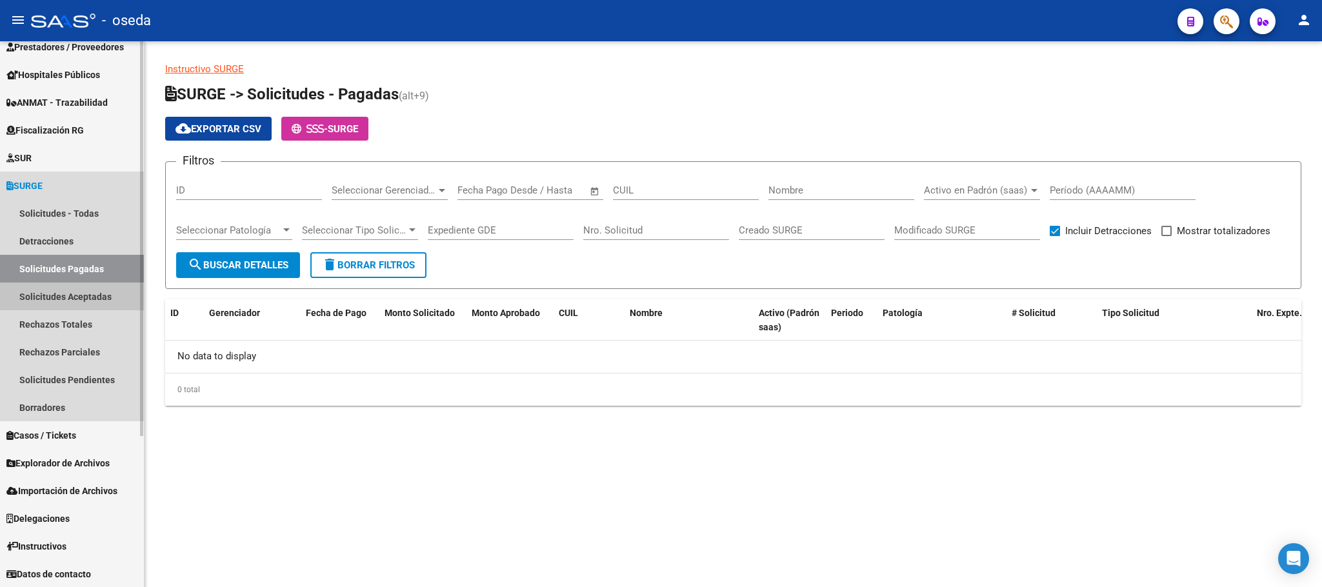
click at [78, 292] on link "Solicitudes Aceptadas" at bounding box center [72, 297] width 144 height 28
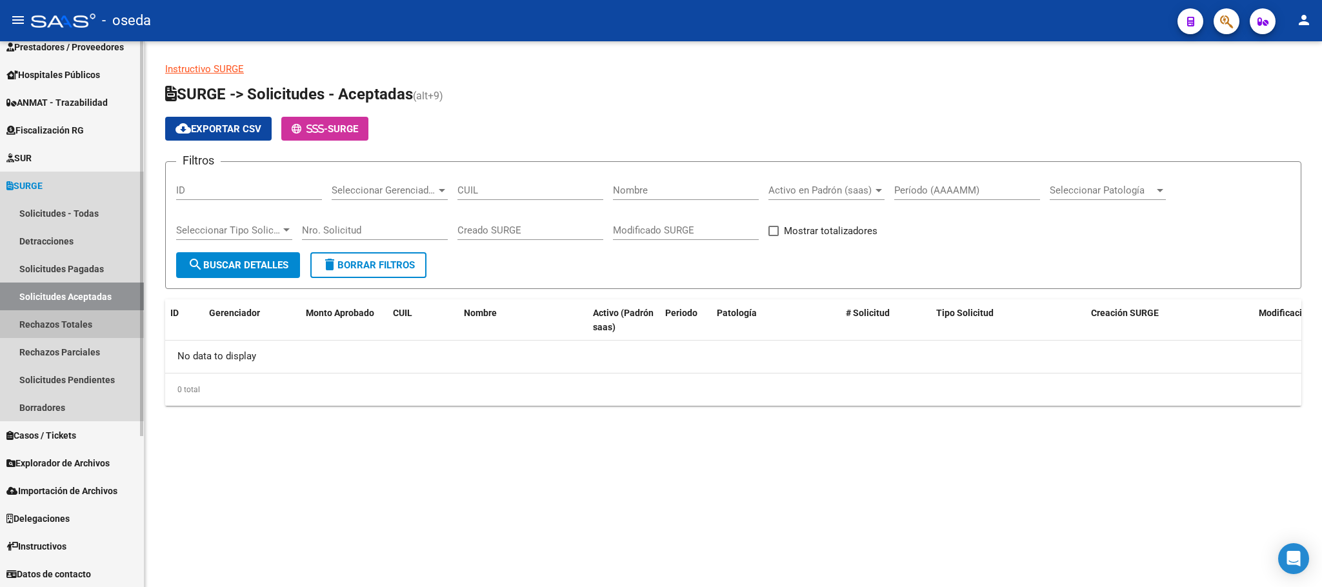
click at [70, 329] on link "Rechazos Totales" at bounding box center [72, 324] width 144 height 28
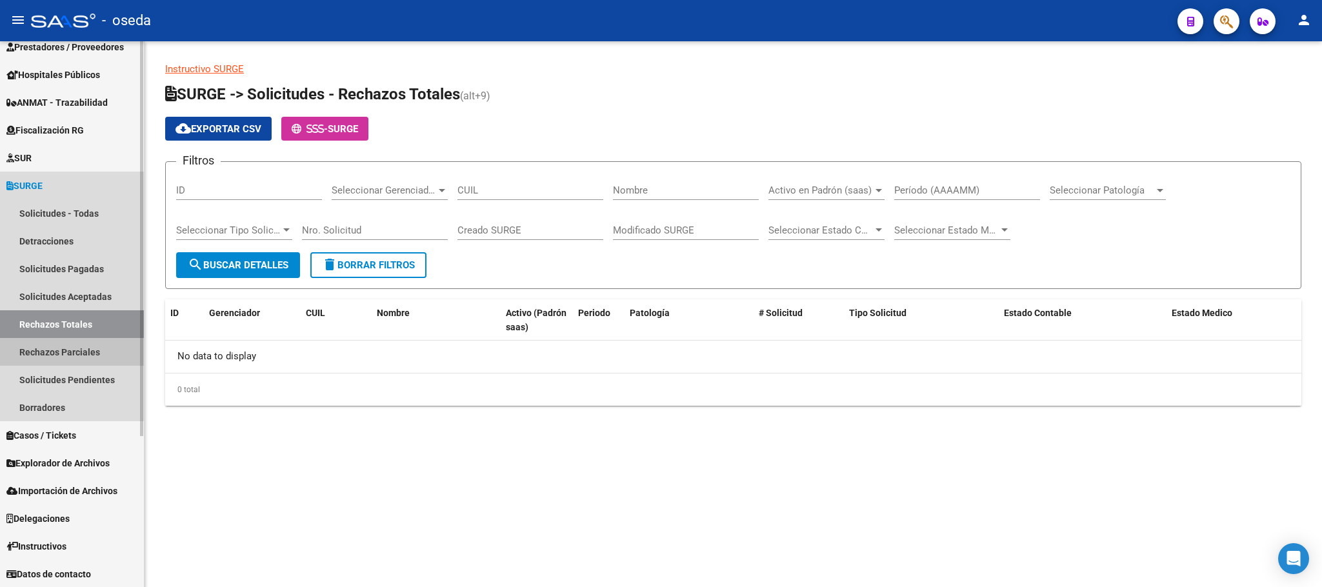
click at [66, 352] on link "Rechazos Parciales" at bounding box center [72, 352] width 144 height 28
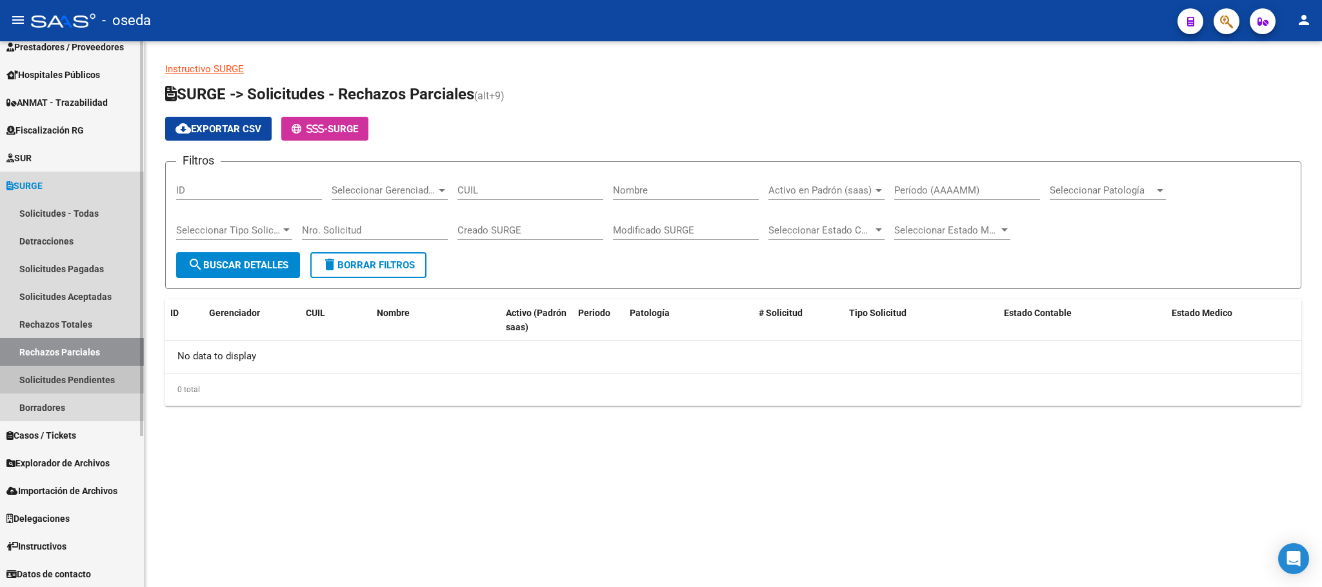
click at [64, 388] on link "Solicitudes Pendientes" at bounding box center [72, 380] width 144 height 28
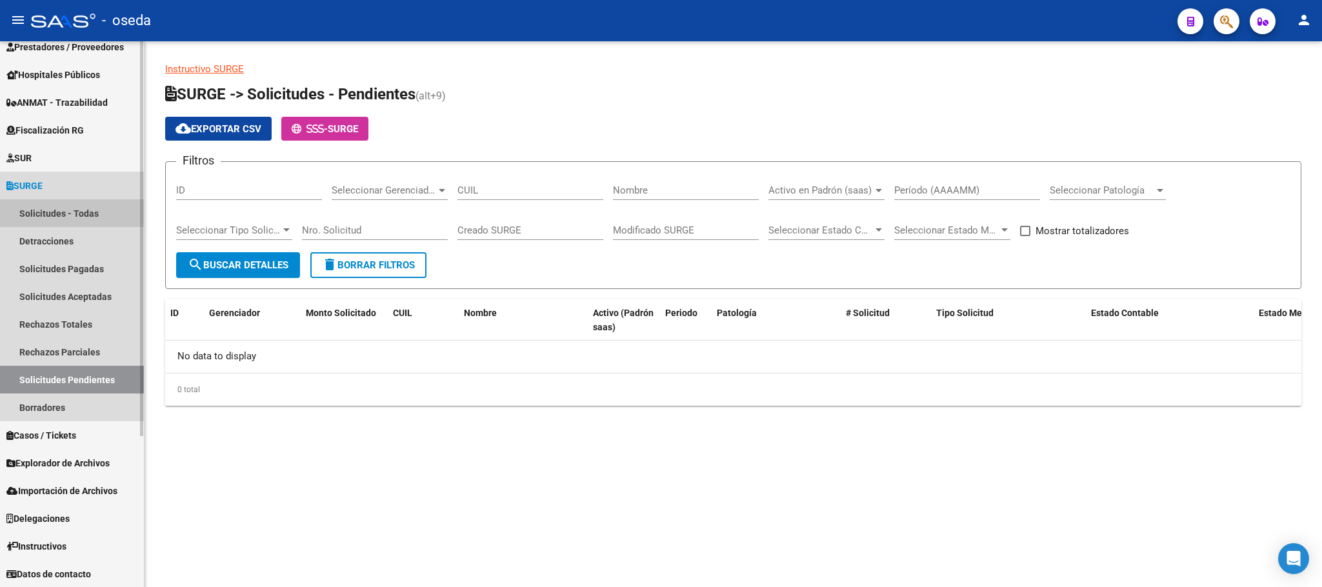
click at [78, 204] on link "Solicitudes - Todas" at bounding box center [72, 213] width 144 height 28
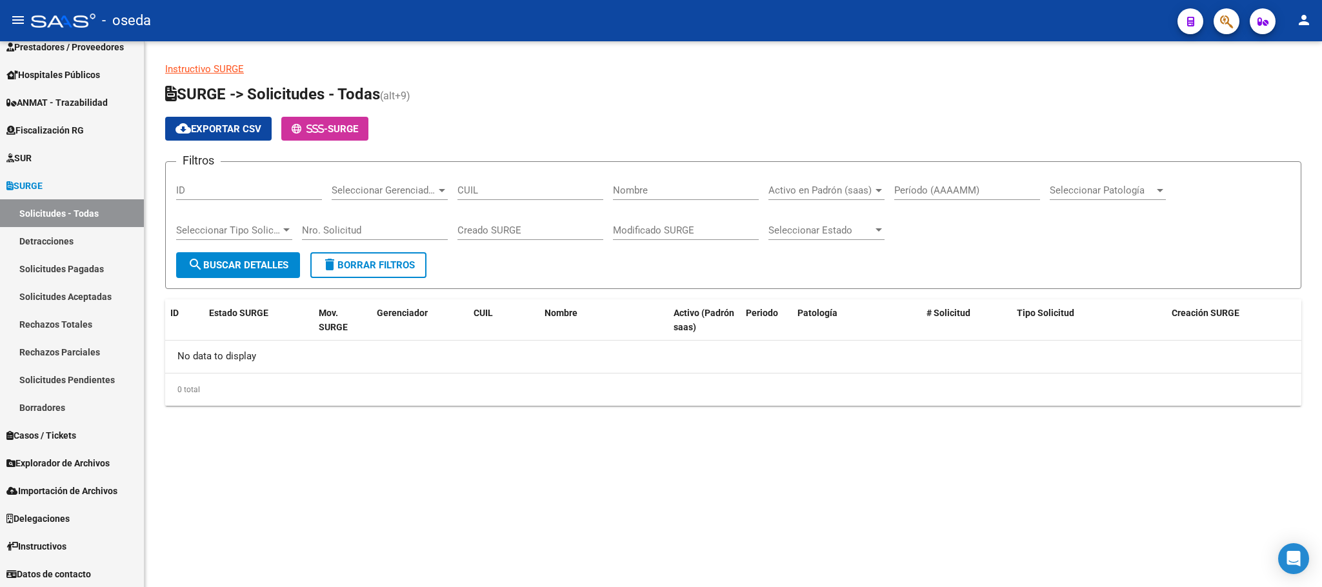
click at [217, 65] on link "Instructivo SURGE" at bounding box center [204, 69] width 79 height 12
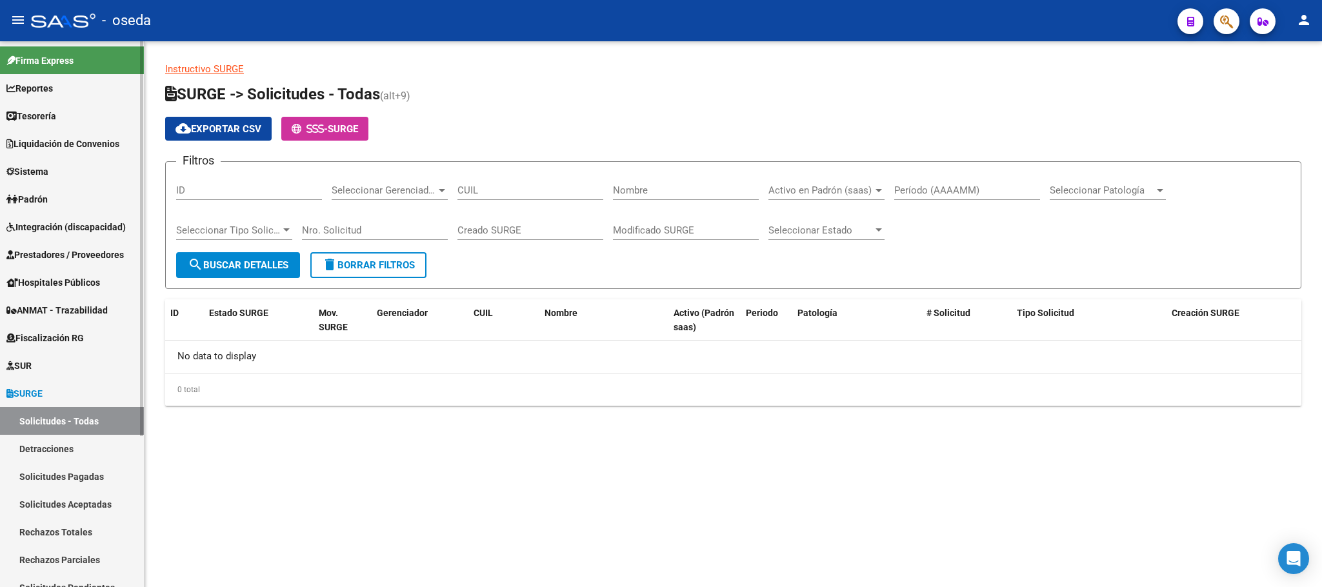
click at [86, 224] on span "Integración (discapacidad)" at bounding box center [65, 227] width 119 height 14
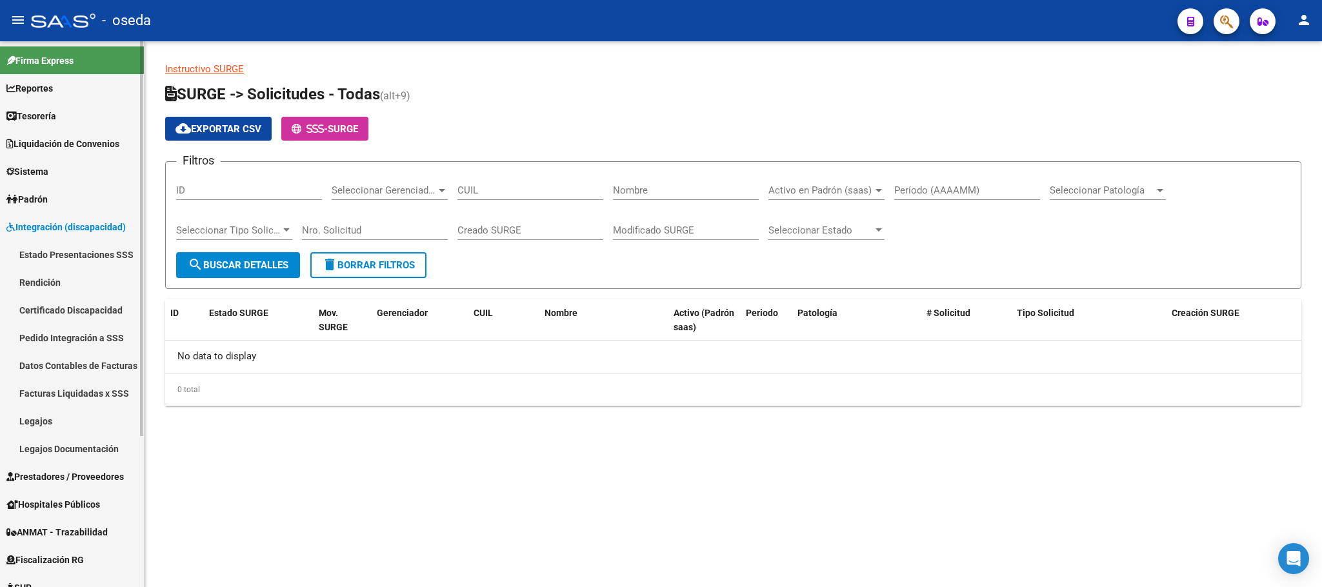
click at [90, 246] on link "Estado Presentaciones SSS" at bounding box center [72, 255] width 144 height 28
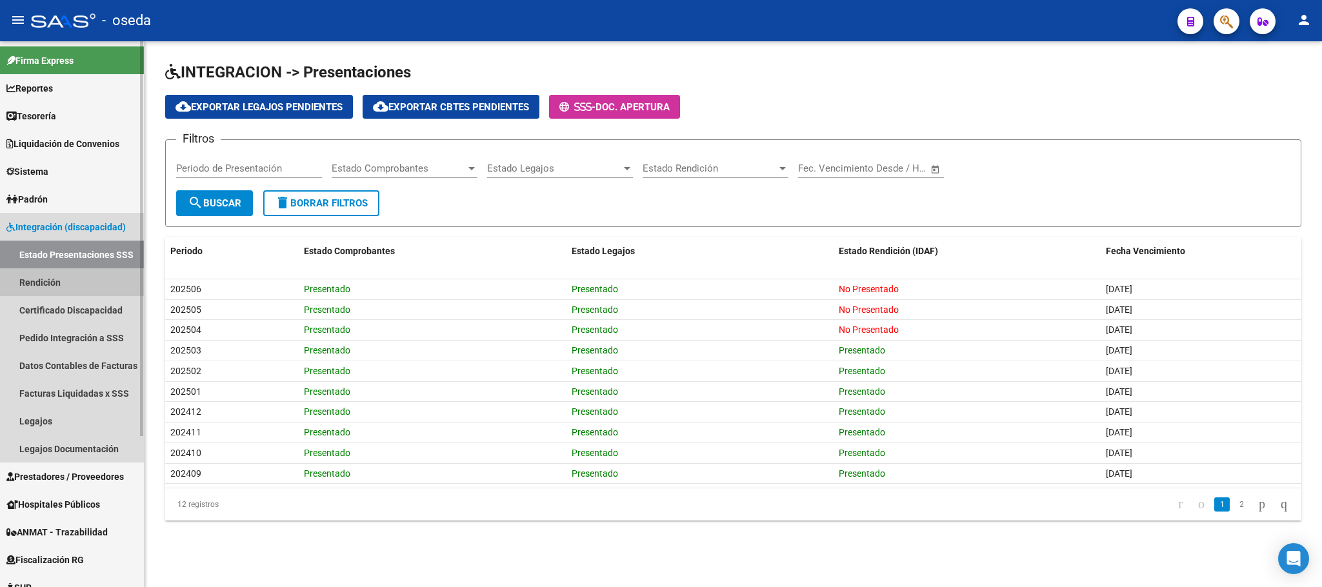
click at [78, 279] on link "Rendición" at bounding box center [72, 282] width 144 height 28
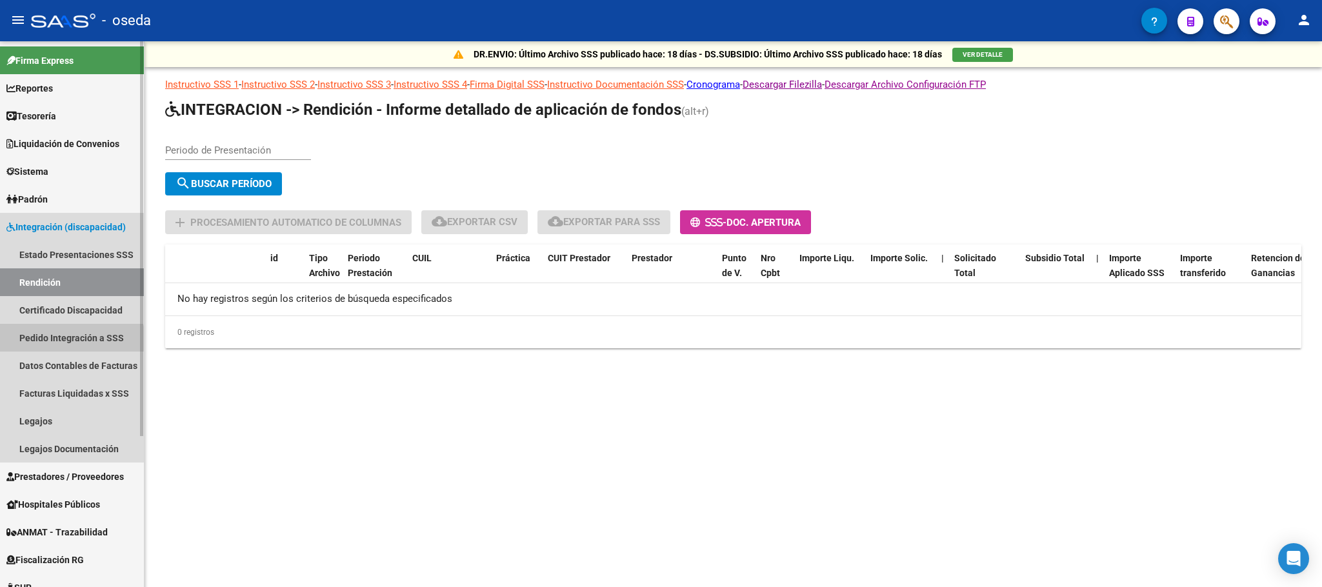
click at [70, 341] on link "Pedido Integración a SSS" at bounding box center [72, 338] width 144 height 28
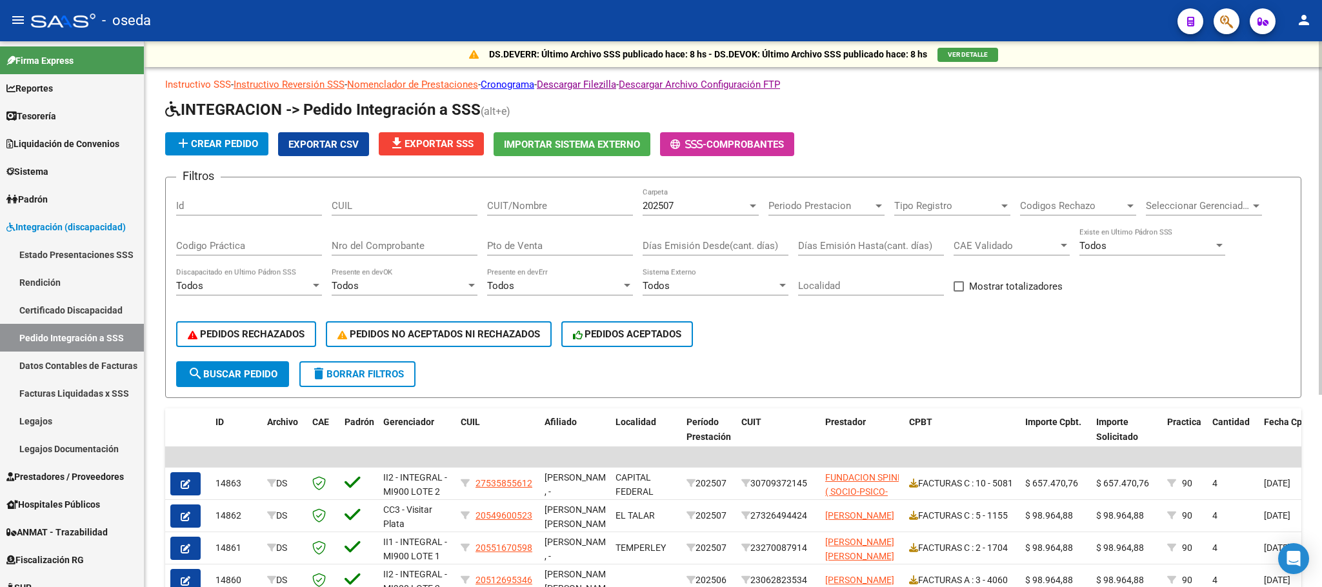
click at [201, 83] on link "Instructivo SSS" at bounding box center [198, 85] width 66 height 12
click at [403, 87] on link "Nomenclador de Prestaciones" at bounding box center [412, 85] width 131 height 12
click at [426, 85] on link "Nomenclador de Prestaciones" at bounding box center [412, 85] width 131 height 12
click at [317, 81] on link "Instructivo Reversión SSS" at bounding box center [289, 85] width 111 height 12
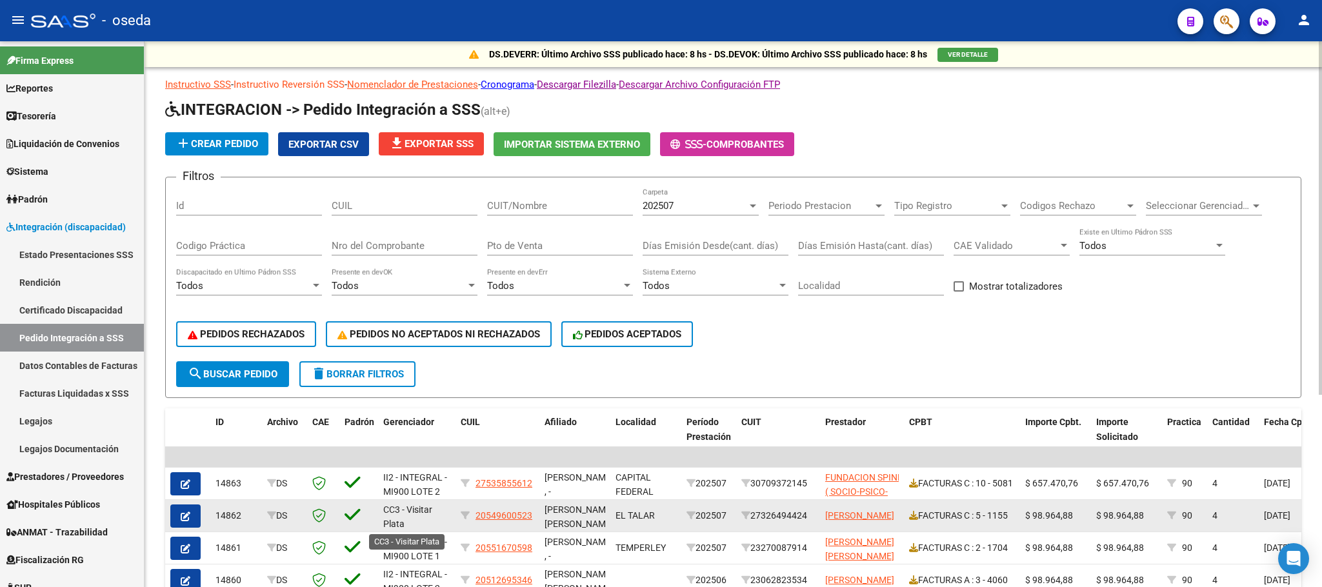
scroll to position [2, 0]
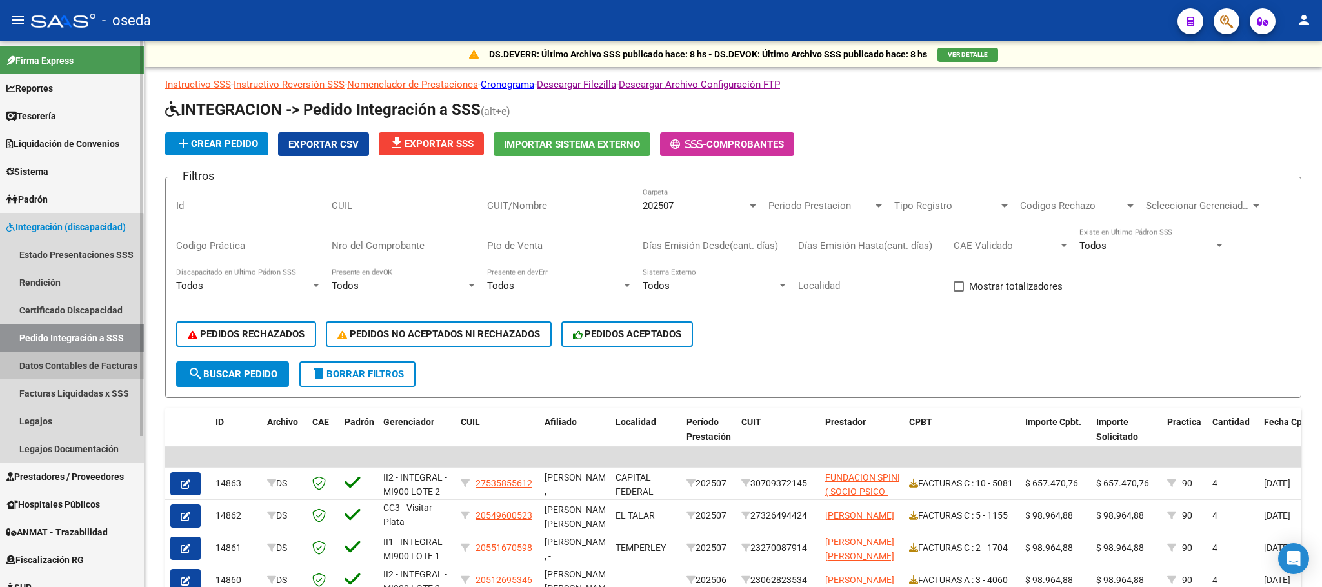
click at [31, 370] on link "Datos Contables de Facturas" at bounding box center [72, 366] width 144 height 28
